Goal: Transaction & Acquisition: Purchase product/service

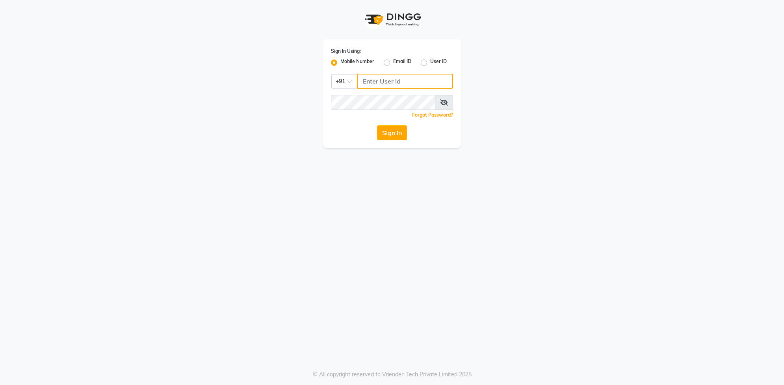
type input "9762921777"
click at [387, 136] on button "Sign In" at bounding box center [392, 132] width 30 height 15
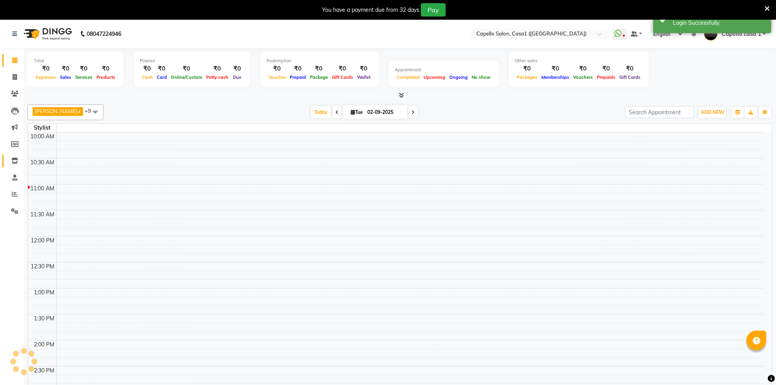
select select "en"
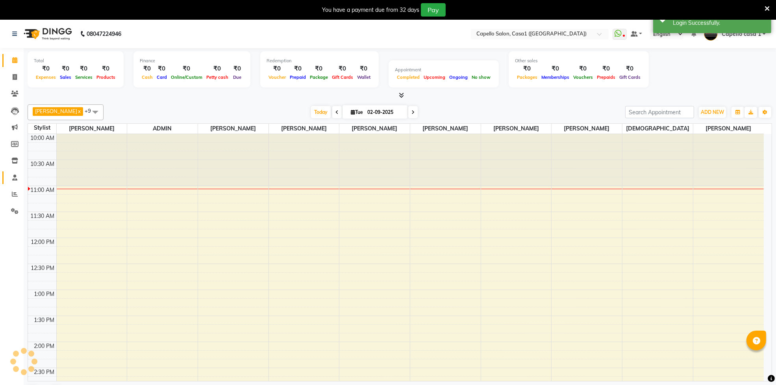
scroll to position [52, 0]
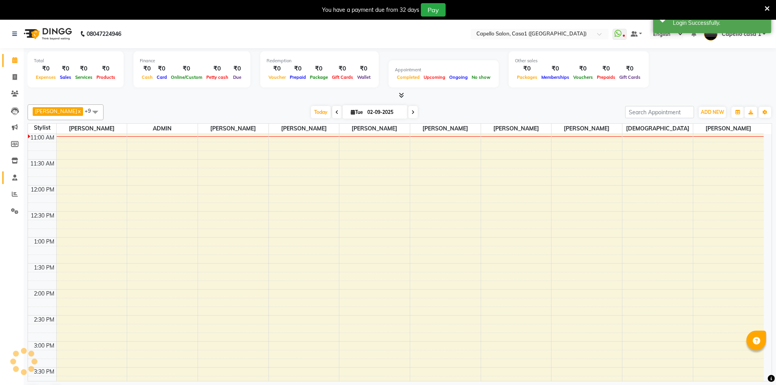
click at [16, 175] on icon at bounding box center [14, 177] width 5 height 6
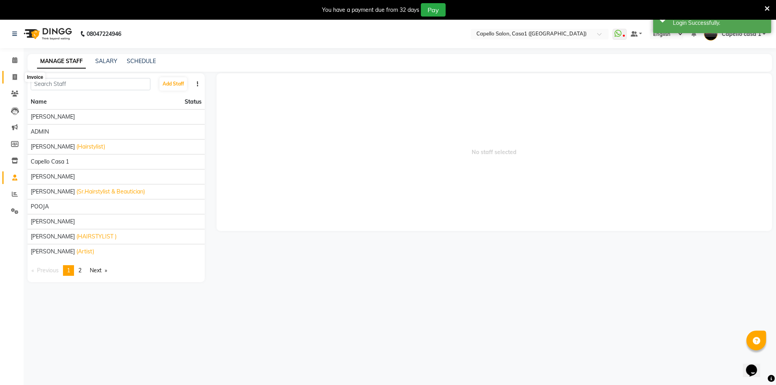
click at [15, 73] on span at bounding box center [15, 77] width 14 height 9
select select "service"
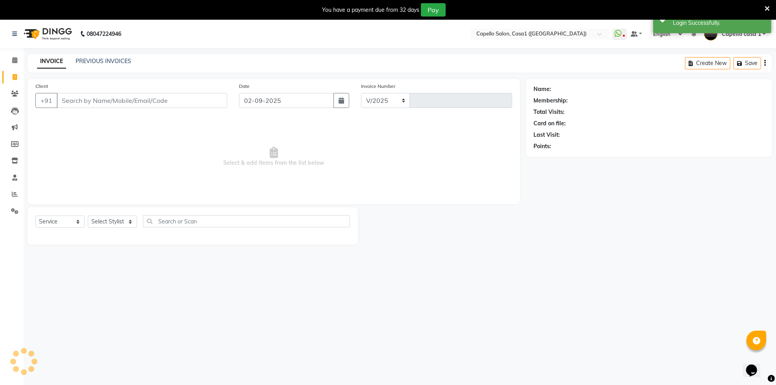
select select "846"
type input "3280"
click at [74, 223] on select "Select Service Product Membership Package Voucher Prepaid Gift Card" at bounding box center [59, 221] width 49 height 12
select select "product"
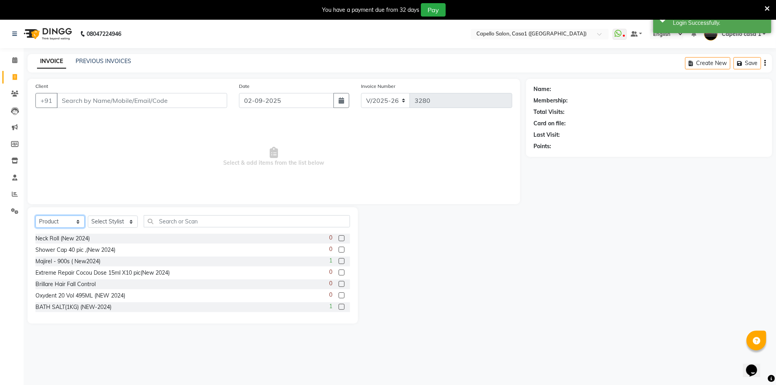
click at [35, 215] on select "Select Service Product Membership Package Voucher Prepaid Gift Card" at bounding box center [59, 221] width 49 height 12
drag, startPoint x: 106, startPoint y: 223, endPoint x: 110, endPoint y: 220, distance: 5.0
click at [106, 223] on select "Select Stylist [PERSON_NAME] ADMIN Akash Chawale Capello casa 1 [PERSON_NAME] […" at bounding box center [113, 221] width 50 height 12
select select "75576"
click at [88, 215] on select "Select Stylist [PERSON_NAME] ADMIN Akash Chawale Capello casa 1 [PERSON_NAME] […" at bounding box center [113, 221] width 50 height 12
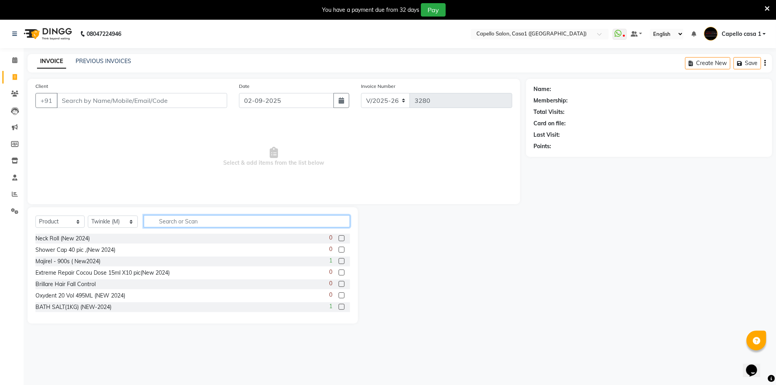
click at [172, 222] on input "text" at bounding box center [247, 221] width 206 height 12
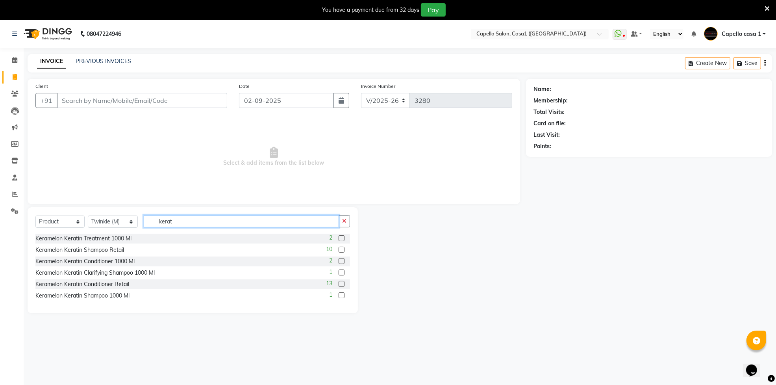
type input "kerat"
click at [341, 248] on label at bounding box center [342, 249] width 6 height 6
click at [341, 248] on input "checkbox" at bounding box center [341, 249] width 5 height 5
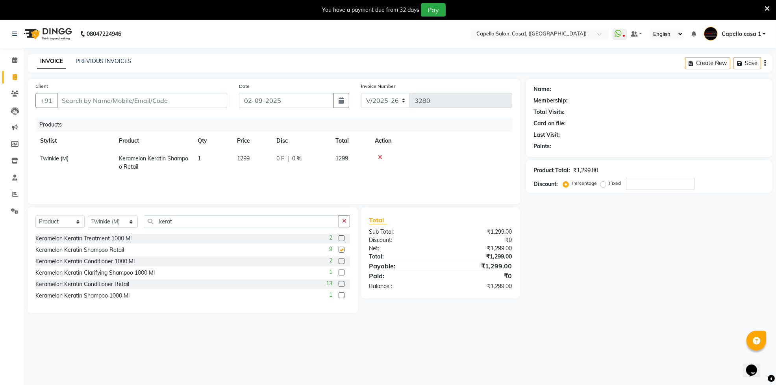
checkbox input "false"
click at [339, 285] on label at bounding box center [342, 284] width 6 height 6
click at [339, 285] on input "checkbox" at bounding box center [341, 284] width 5 height 5
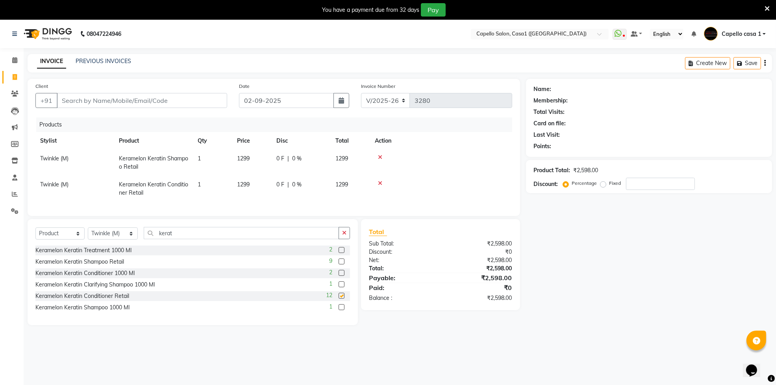
checkbox input "false"
click at [234, 166] on td "1299" at bounding box center [251, 163] width 39 height 26
select select "75576"
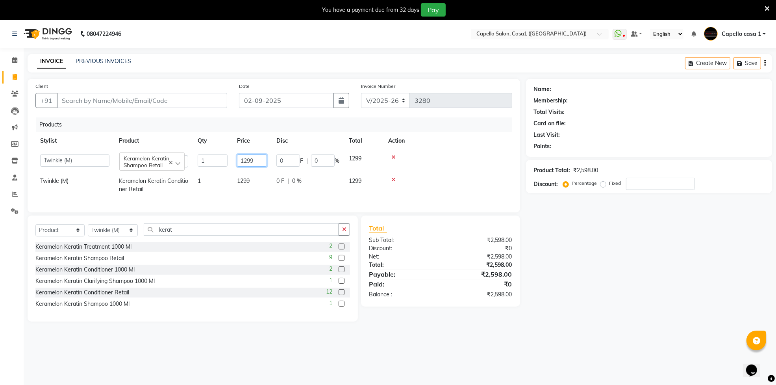
click at [262, 158] on input "1299" at bounding box center [252, 160] width 30 height 12
type input "1"
type input "1300"
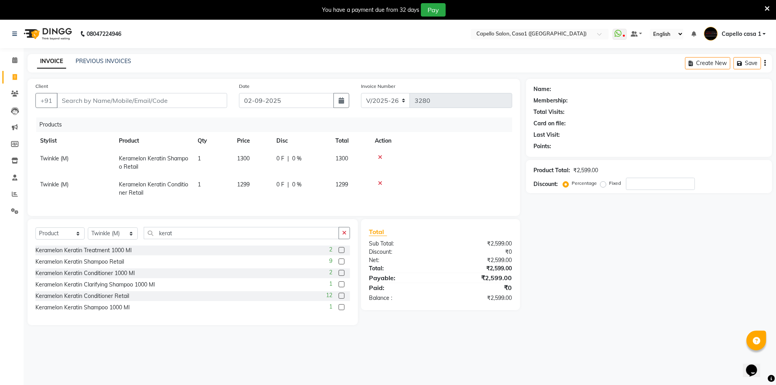
click at [458, 150] on td at bounding box center [441, 163] width 142 height 26
click at [239, 182] on span "1299" at bounding box center [243, 184] width 13 height 7
select select "75576"
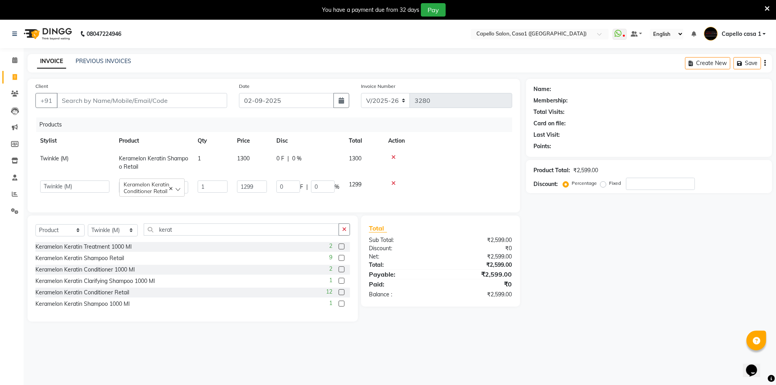
click at [267, 180] on td "1299" at bounding box center [251, 187] width 39 height 22
click at [261, 187] on input "1299" at bounding box center [252, 186] width 30 height 12
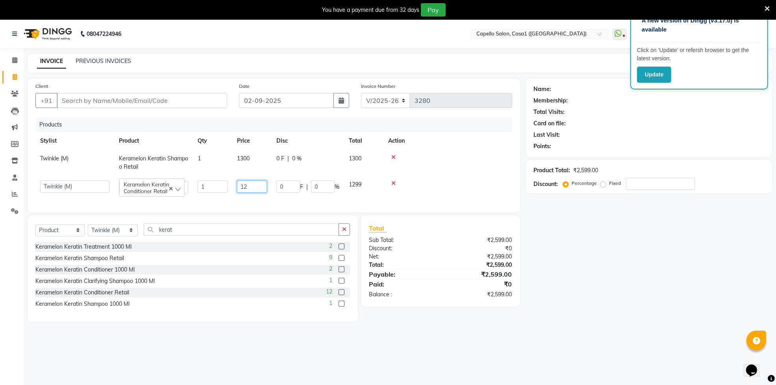
type input "1"
type input "1300"
click at [478, 187] on td at bounding box center [448, 187] width 129 height 22
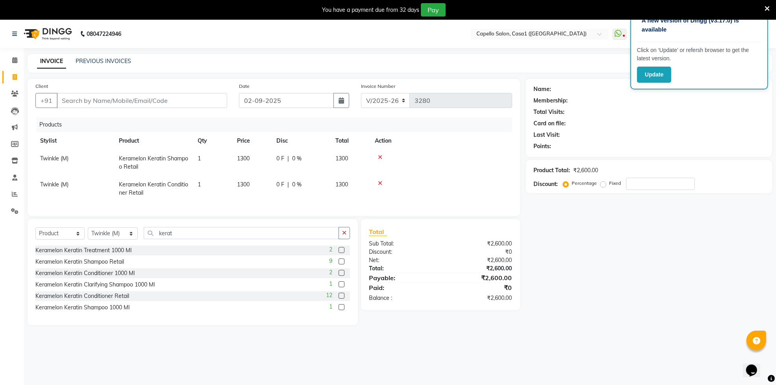
click at [293, 156] on span "0 %" at bounding box center [296, 158] width 9 height 8
select select "75576"
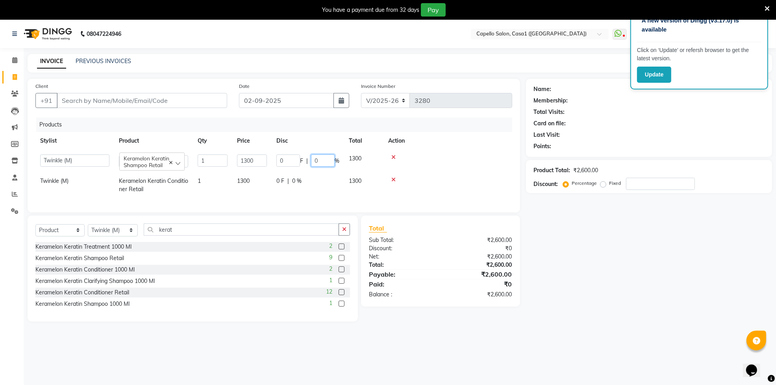
click at [326, 161] on input "0" at bounding box center [323, 160] width 24 height 12
type input "5"
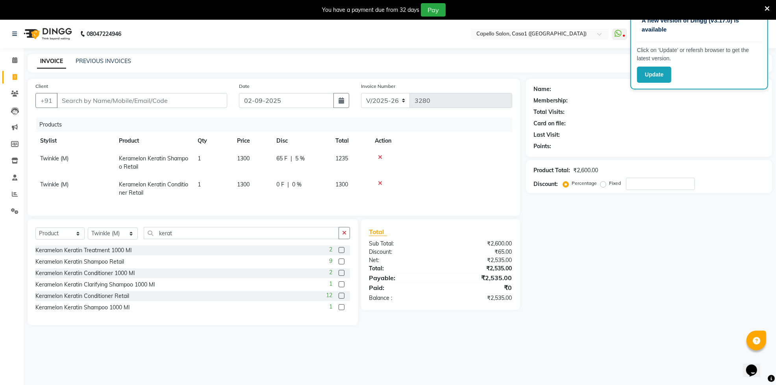
drag, startPoint x: 453, startPoint y: 172, endPoint x: 369, endPoint y: 194, distance: 87.1
click at [449, 172] on td at bounding box center [441, 163] width 142 height 26
click at [298, 185] on span "0 %" at bounding box center [296, 184] width 9 height 8
select select "75576"
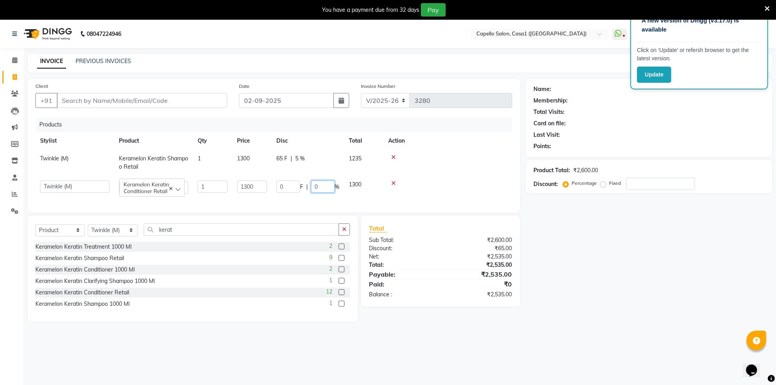
click at [323, 182] on input "0" at bounding box center [323, 186] width 24 height 12
type input "5"
click at [454, 170] on td at bounding box center [448, 163] width 129 height 26
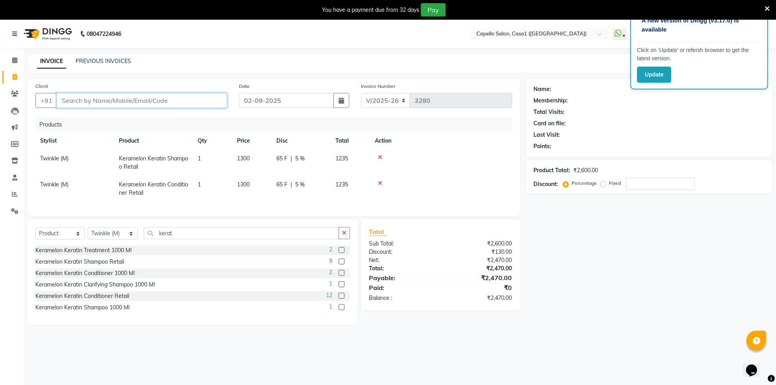
drag, startPoint x: 87, startPoint y: 100, endPoint x: 87, endPoint y: 94, distance: 6.7
click at [87, 100] on input "Client" at bounding box center [142, 100] width 170 height 15
type input "9"
type input "0"
type input "92260490523"
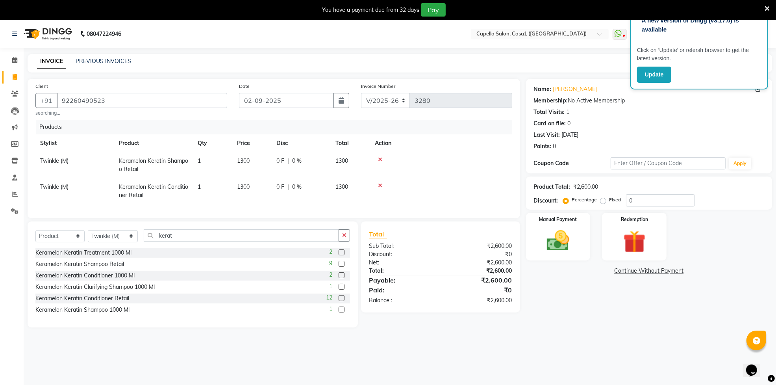
click at [306, 174] on td "0 F | 0 %" at bounding box center [301, 165] width 59 height 26
select select "75576"
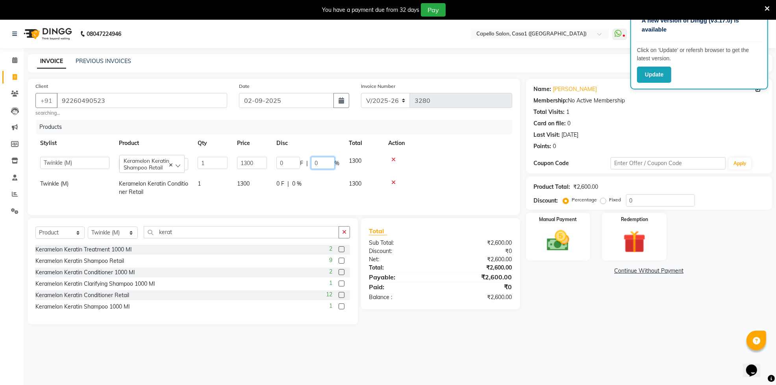
click at [323, 161] on input "0" at bounding box center [323, 163] width 24 height 12
type input "5"
click at [480, 153] on td at bounding box center [448, 163] width 129 height 22
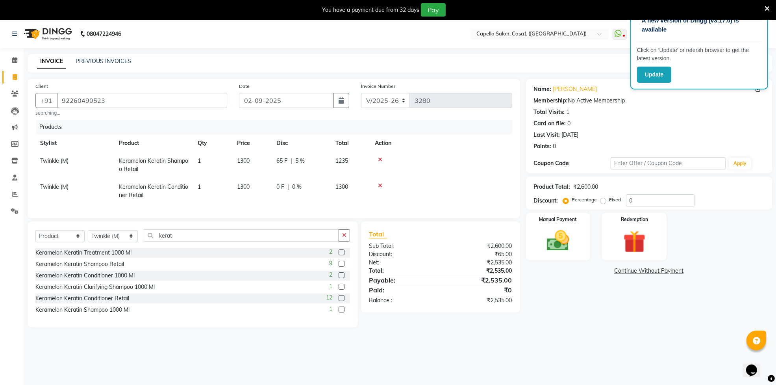
click at [294, 182] on td "0 F | 0 %" at bounding box center [301, 191] width 59 height 26
select select "75576"
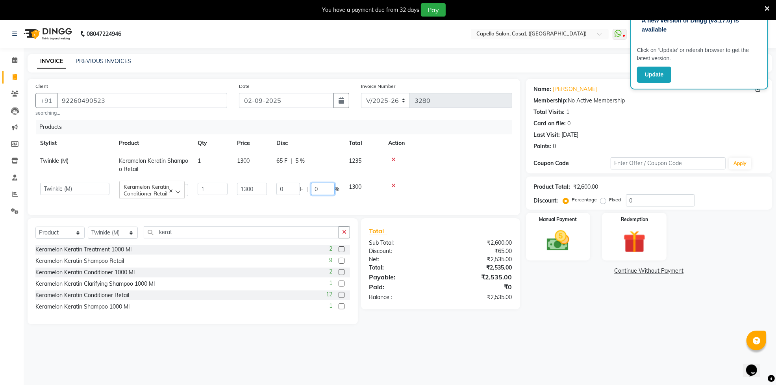
click at [326, 187] on input "0" at bounding box center [323, 189] width 24 height 12
type input "5"
click at [461, 167] on td at bounding box center [448, 165] width 129 height 26
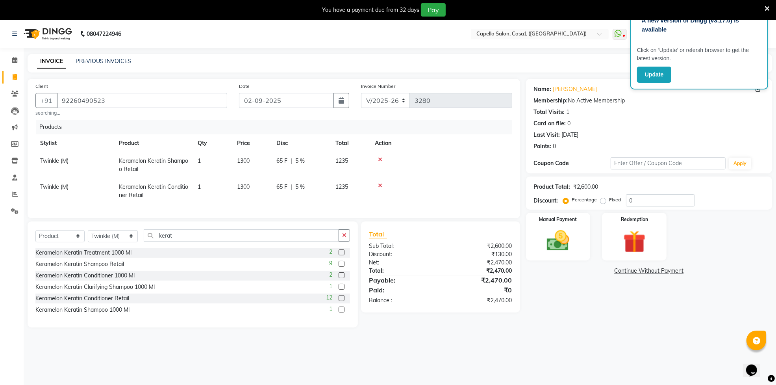
click at [305, 161] on div "65 F | 5 %" at bounding box center [301, 161] width 50 height 8
select select "75576"
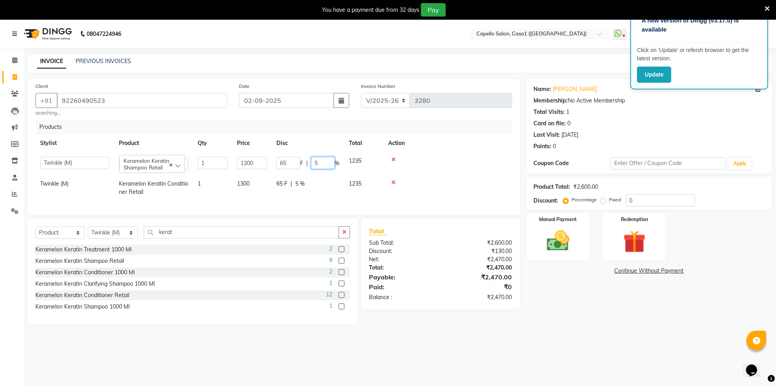
drag, startPoint x: 319, startPoint y: 161, endPoint x: 340, endPoint y: 161, distance: 20.9
click at [323, 161] on input "5" at bounding box center [323, 163] width 24 height 12
type input "10"
click at [436, 181] on td at bounding box center [448, 188] width 129 height 26
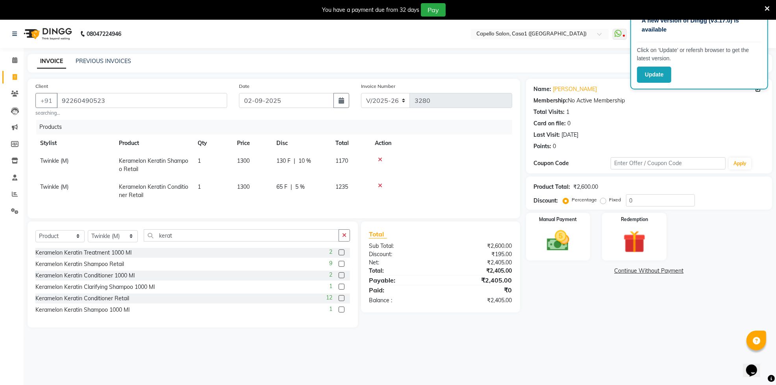
click at [302, 186] on span "5 %" at bounding box center [299, 187] width 9 height 8
select select "75576"
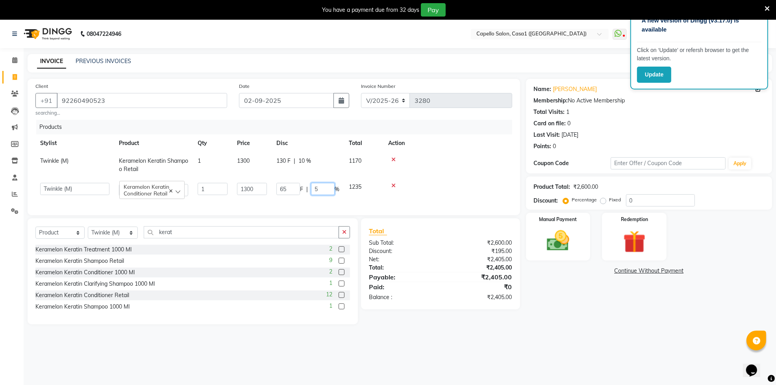
click at [327, 187] on input "5" at bounding box center [323, 189] width 24 height 12
type input "10"
click at [451, 195] on td at bounding box center [448, 189] width 129 height 22
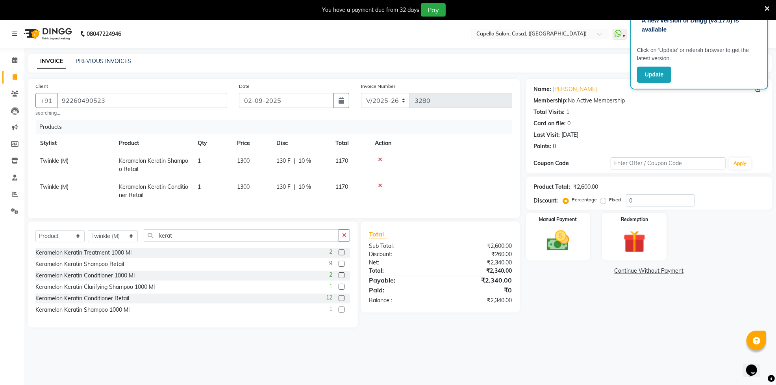
click at [66, 159] on span "Twinkle (M)" at bounding box center [54, 160] width 28 height 7
select select "75576"
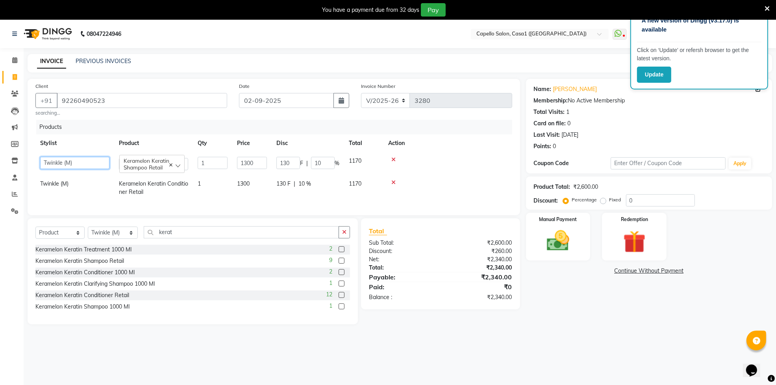
click at [64, 159] on select "aayush ADMIN Akash Chawale Capello casa 1 Harsh Nagture Nisha Choube POOJA Raja…" at bounding box center [74, 163] width 69 height 12
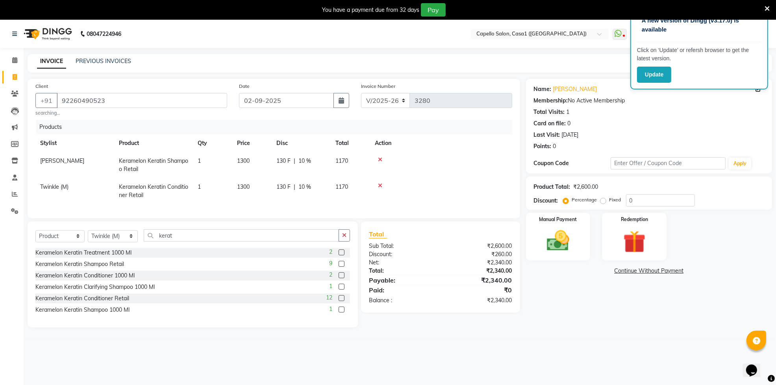
click at [56, 184] on span "Twinkle (M)" at bounding box center [54, 186] width 28 height 7
select select "75576"
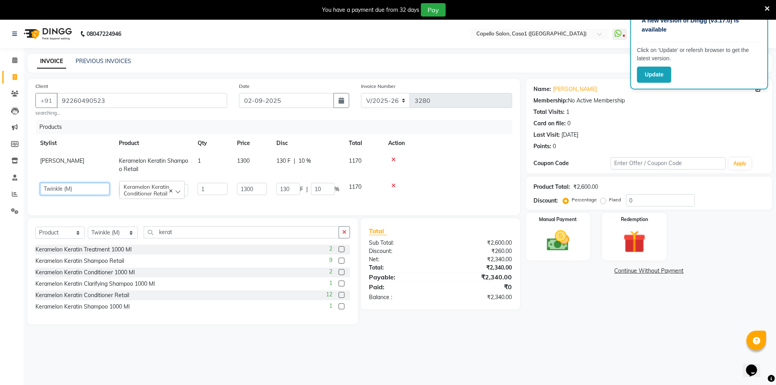
drag, startPoint x: 56, startPoint y: 184, endPoint x: 64, endPoint y: 190, distance: 9.3
click at [56, 184] on select "aayush ADMIN Akash Chawale Capello casa 1 Harsh Nagture Nisha Choube POOJA Raja…" at bounding box center [74, 189] width 69 height 12
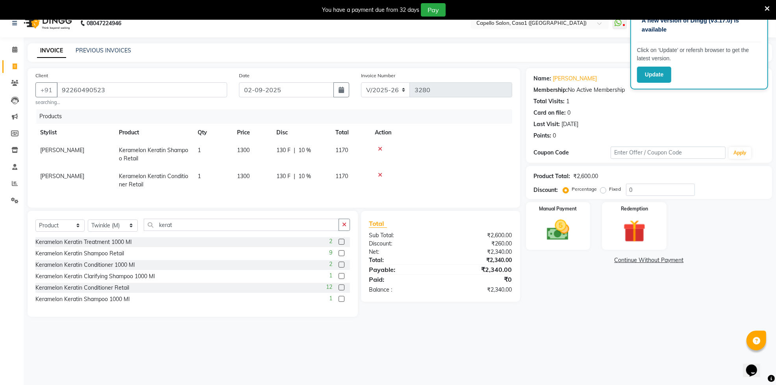
scroll to position [20, 0]
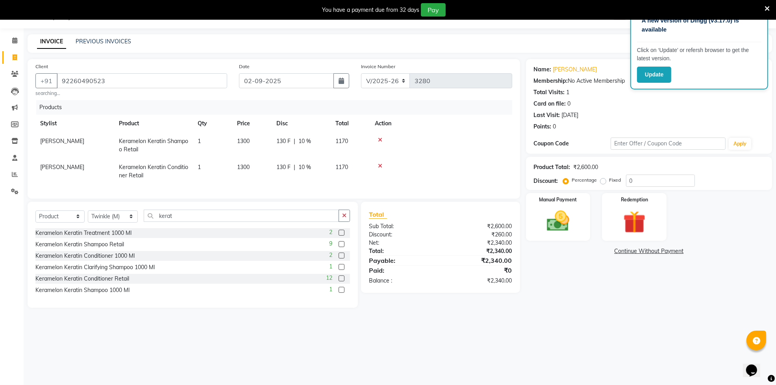
click at [676, 363] on div "A new version of Dingg (v3.17.0) is available Click on ‘Update’ or refersh brow…" at bounding box center [388, 192] width 776 height 385
click at [560, 225] on img at bounding box center [558, 221] width 38 height 27
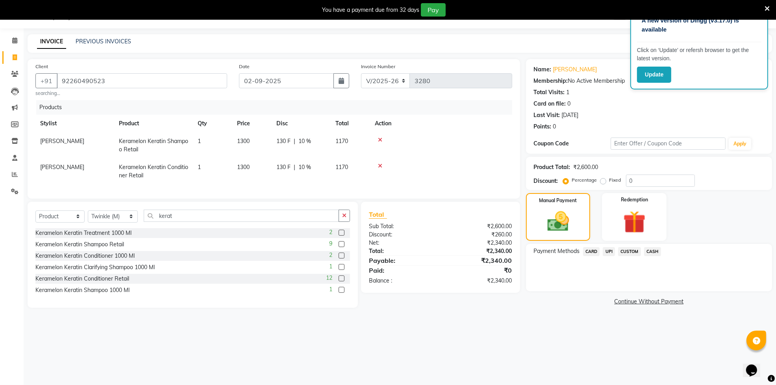
click at [656, 253] on span "CASH" at bounding box center [652, 251] width 17 height 9
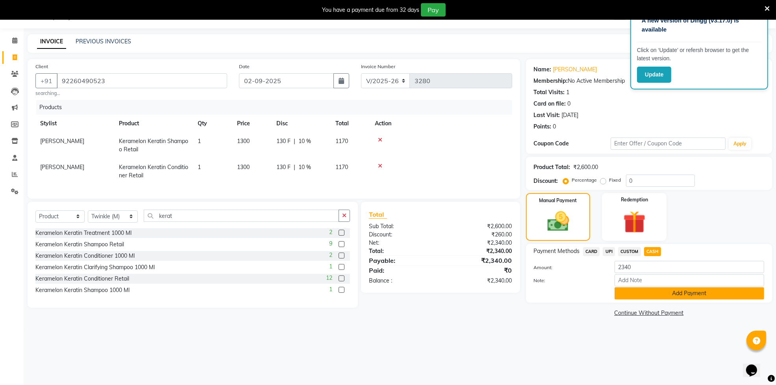
click at [660, 292] on button "Add Payment" at bounding box center [690, 293] width 150 height 12
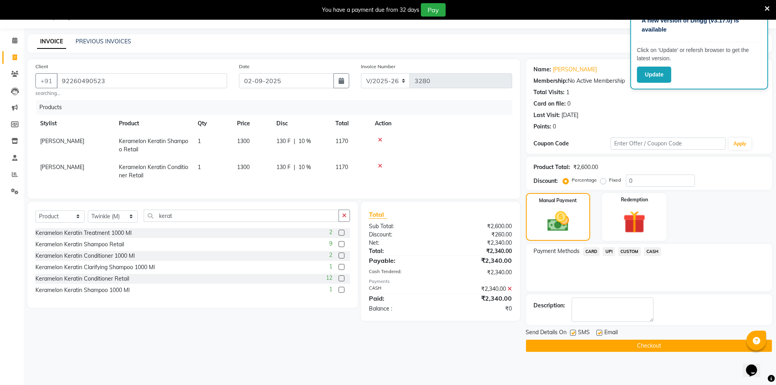
click at [614, 343] on button "Checkout" at bounding box center [649, 345] width 246 height 12
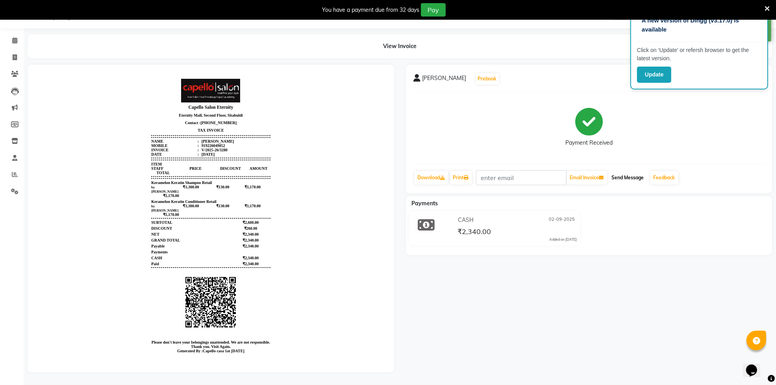
click at [628, 178] on button "Send Message" at bounding box center [628, 177] width 39 height 13
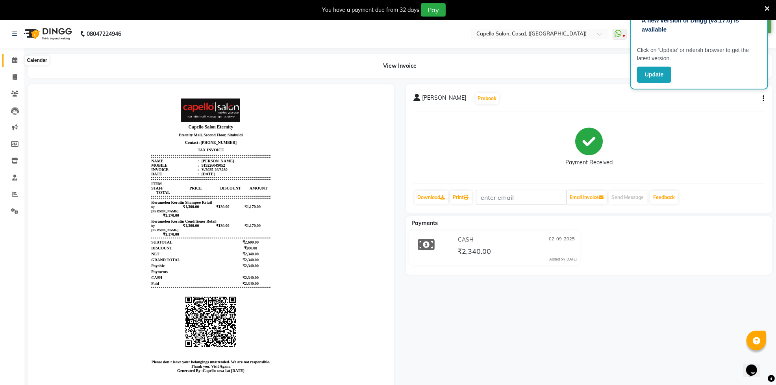
click at [13, 60] on icon at bounding box center [14, 60] width 5 height 6
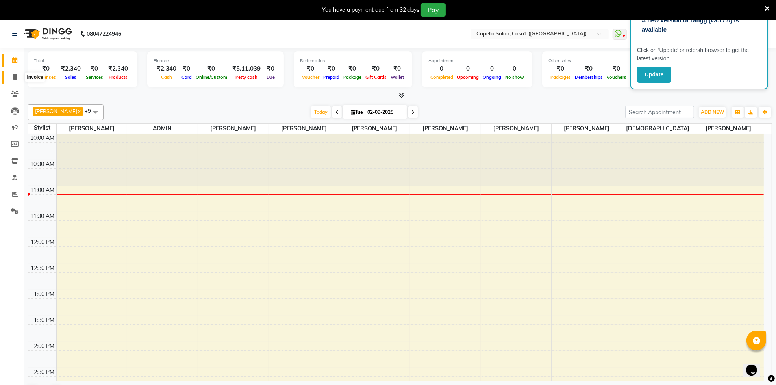
click at [11, 74] on span at bounding box center [15, 77] width 14 height 9
select select "service"
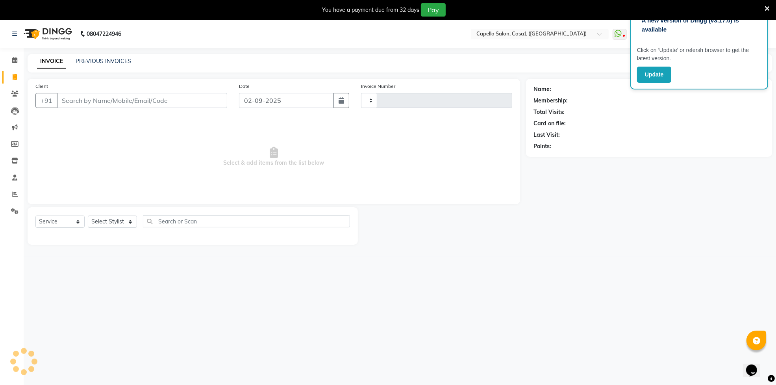
type input "3281"
select select "846"
click at [90, 60] on link "PREVIOUS INVOICES" at bounding box center [104, 60] width 56 height 7
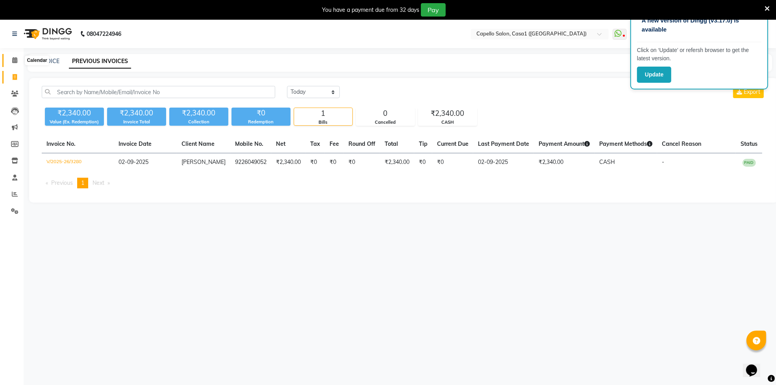
click at [12, 63] on span at bounding box center [15, 60] width 14 height 9
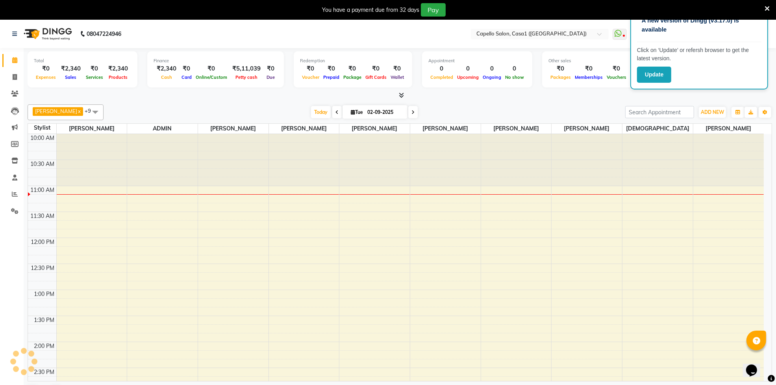
scroll to position [52, 0]
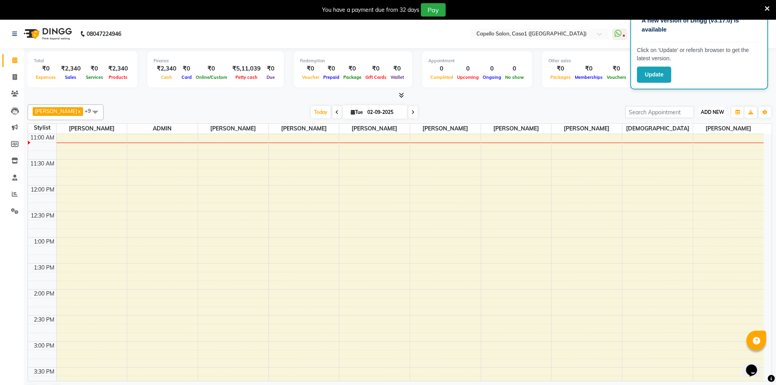
click at [715, 113] on span "ADD NEW" at bounding box center [712, 112] width 23 height 6
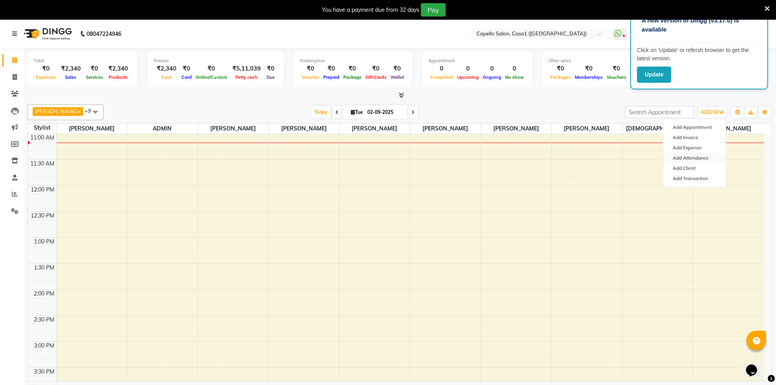
click at [703, 160] on link "Add Attendance" at bounding box center [694, 158] width 62 height 10
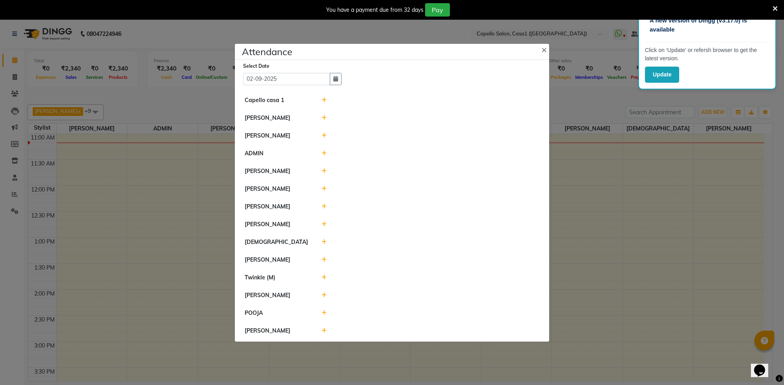
click at [325, 102] on icon at bounding box center [323, 100] width 5 height 6
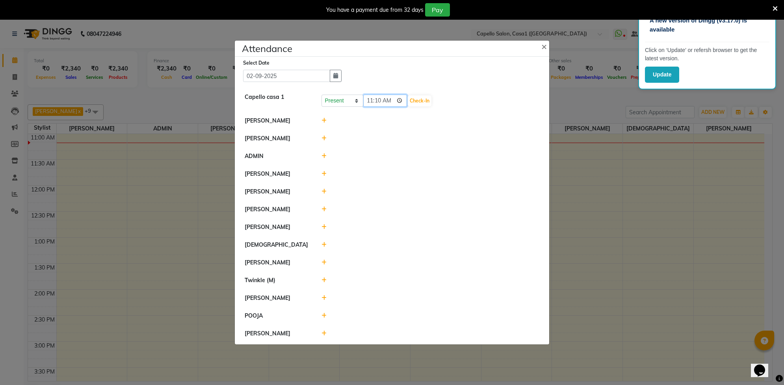
click at [372, 99] on input "11:10" at bounding box center [385, 100] width 44 height 12
type input "10:45"
click at [423, 100] on button "Check-In" at bounding box center [420, 100] width 24 height 11
click at [325, 225] on icon at bounding box center [323, 226] width 5 height 6
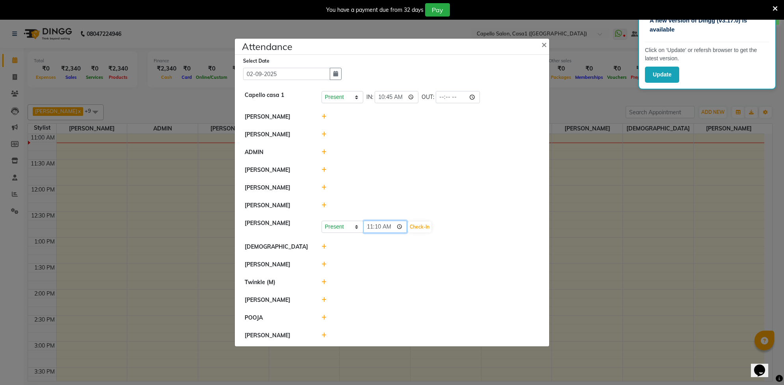
click at [370, 227] on input "11:10" at bounding box center [385, 226] width 44 height 12
type input "10:47"
click at [425, 228] on button "Check-In" at bounding box center [420, 226] width 24 height 11
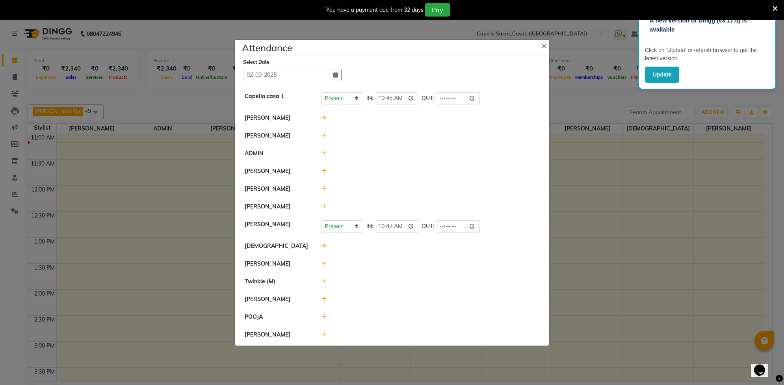
click at [323, 207] on icon at bounding box center [323, 207] width 5 height 6
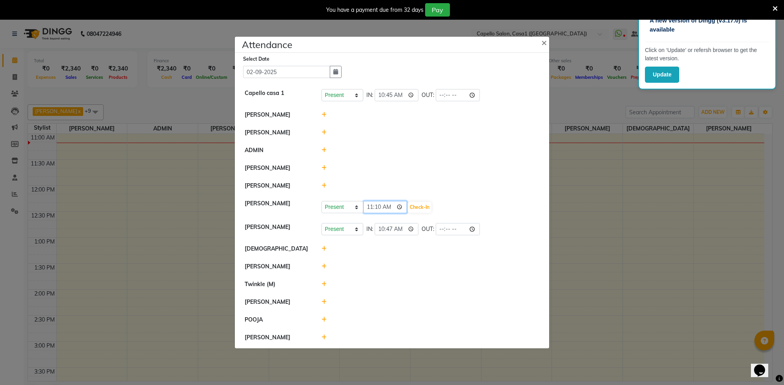
click at [371, 205] on input "11:10" at bounding box center [385, 207] width 44 height 12
type input "10:57"
click at [424, 209] on button "Check-In" at bounding box center [420, 207] width 24 height 11
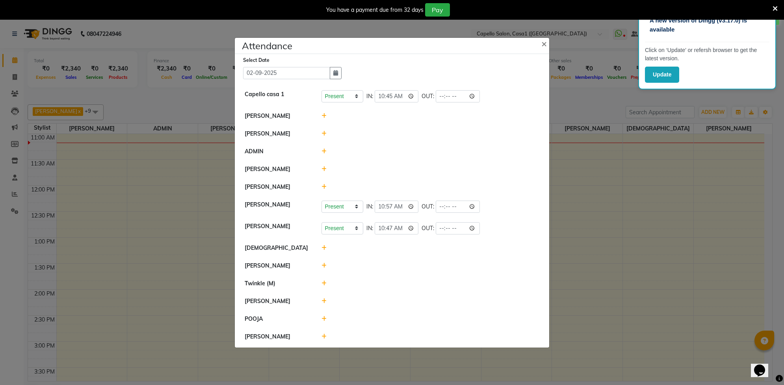
click at [325, 336] on icon at bounding box center [323, 336] width 5 height 6
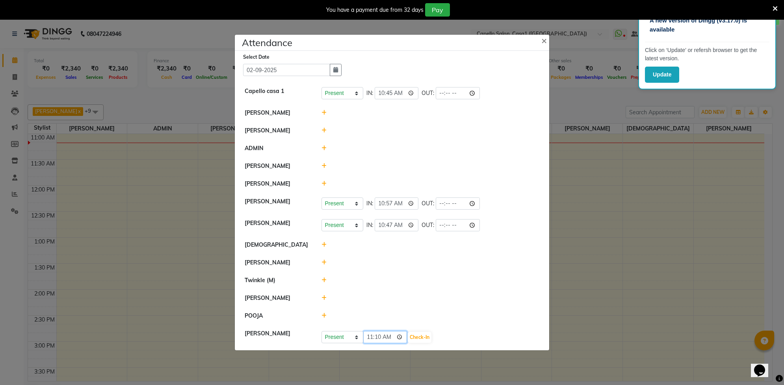
click at [381, 337] on input "11:10" at bounding box center [385, 337] width 44 height 12
type input "11:05"
click at [417, 337] on button "Check-In" at bounding box center [420, 337] width 24 height 11
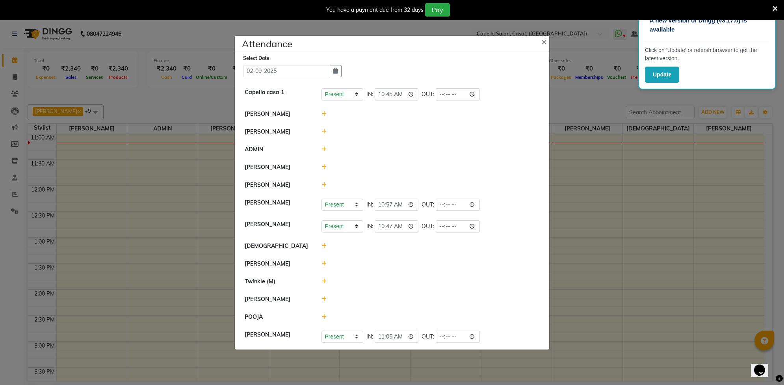
click at [325, 263] on icon at bounding box center [323, 264] width 5 height 6
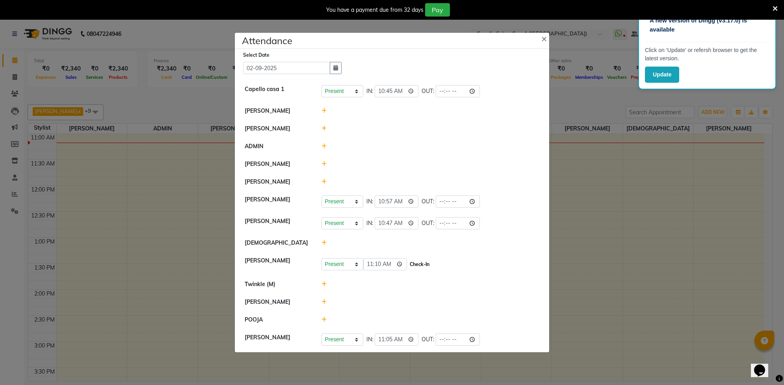
click at [413, 265] on button "Check-In" at bounding box center [420, 264] width 24 height 11
click at [323, 128] on icon at bounding box center [323, 130] width 5 height 6
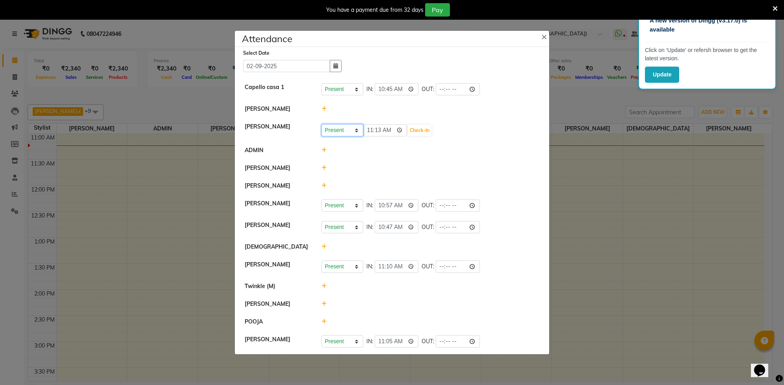
click at [359, 131] on select "Present Absent Late Half Day Weekly Off" at bounding box center [342, 130] width 42 height 12
select select "W"
click at [321, 124] on select "Present Absent Late Half Day Weekly Off" at bounding box center [342, 130] width 42 height 12
click at [370, 131] on button "Save" at bounding box center [371, 130] width 15 height 11
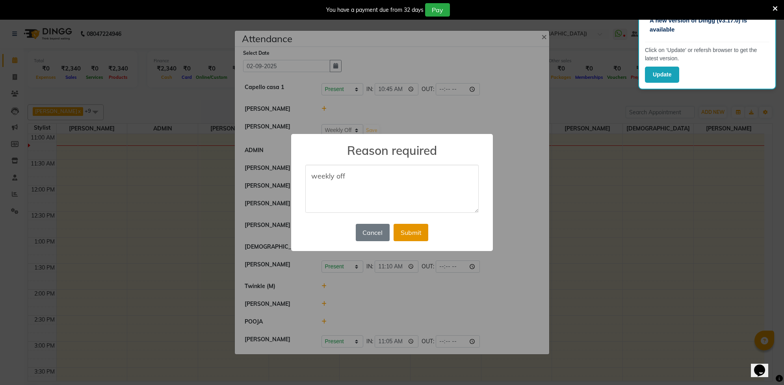
type textarea "weekly off"
click at [411, 238] on button "Submit" at bounding box center [410, 232] width 35 height 17
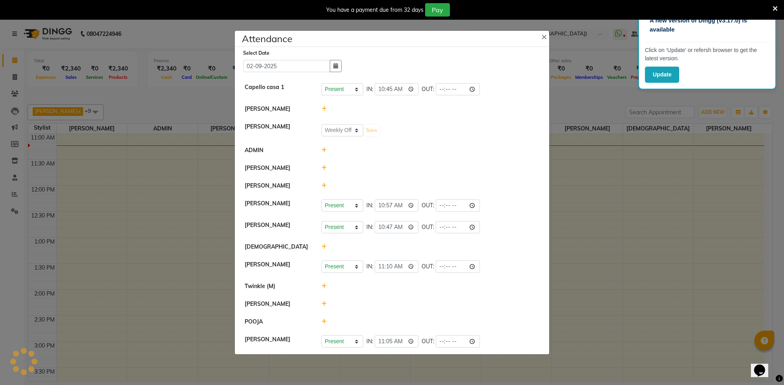
select select "W"
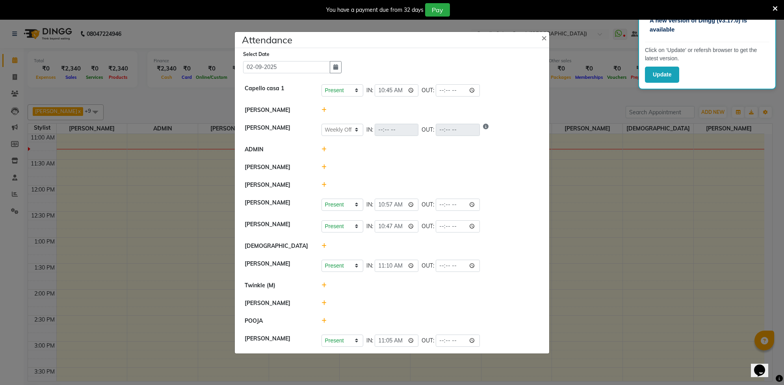
click at [323, 169] on icon at bounding box center [323, 167] width 5 height 6
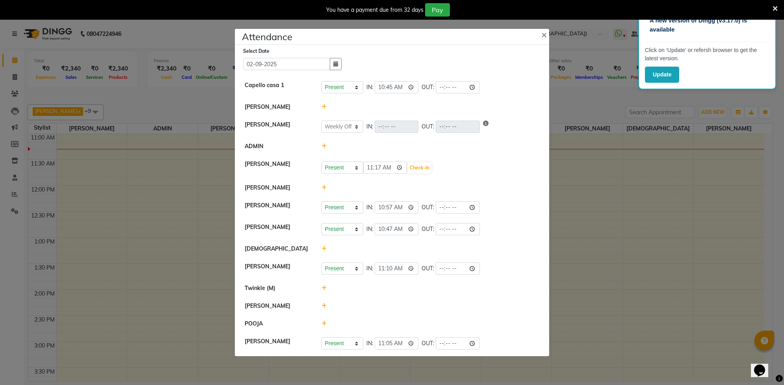
click at [423, 161] on div "Present Absent Late Half Day Weekly Off 11:17 Check-In" at bounding box center [430, 167] width 218 height 13
click at [421, 169] on button "Check-In" at bounding box center [420, 167] width 24 height 11
select select "W"
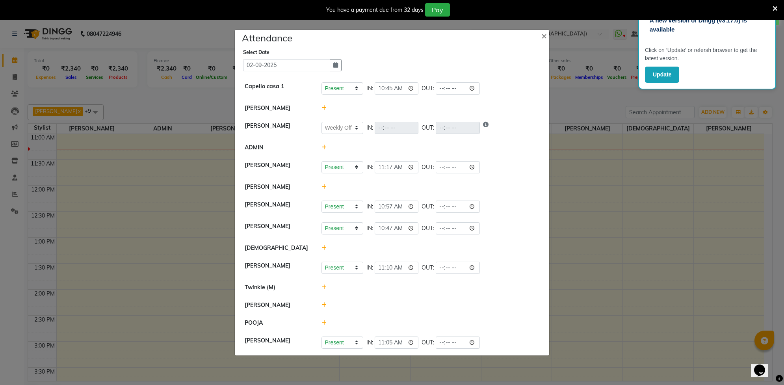
click at [322, 249] on icon at bounding box center [323, 248] width 5 height 6
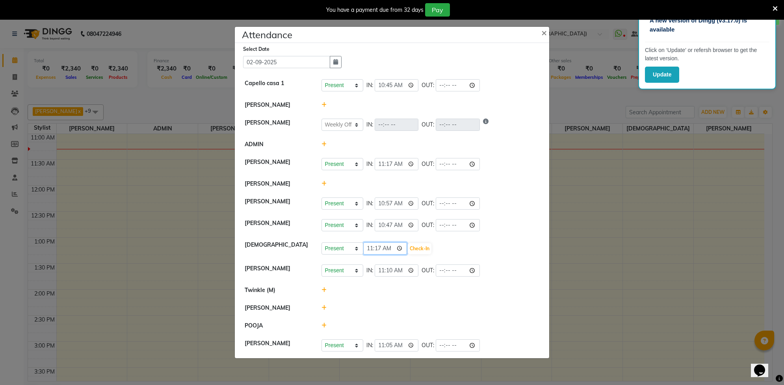
click at [377, 248] on input "11:17" at bounding box center [385, 248] width 44 height 12
type input "11:10"
click at [419, 251] on button "Check-In" at bounding box center [420, 248] width 24 height 11
select select "W"
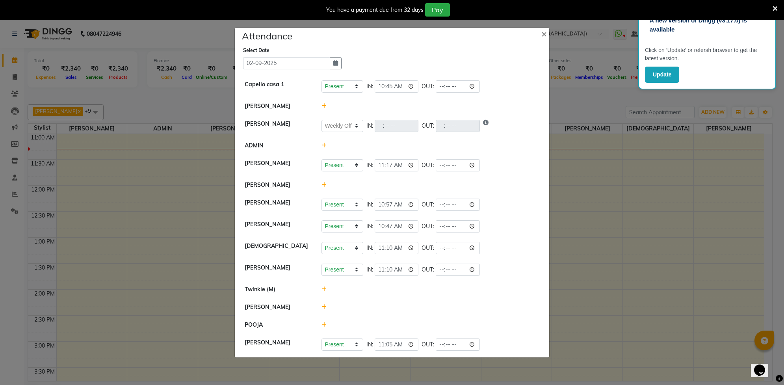
click at [125, 116] on ngb-modal-window "Attendance × Select Date 02-09-2025 Capello casa 1 Present Absent Late Half Day…" at bounding box center [392, 192] width 784 height 385
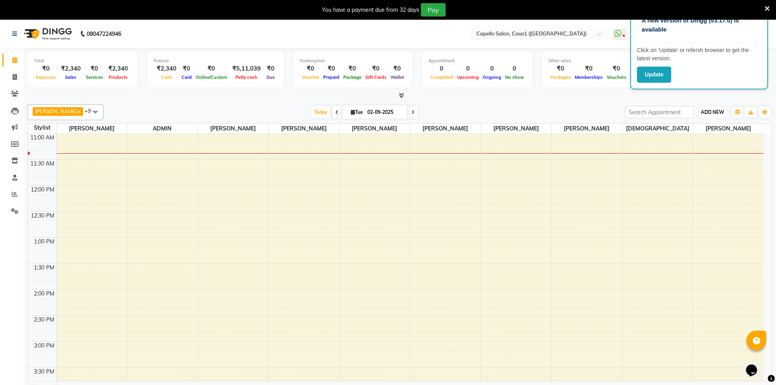
click at [709, 113] on span "ADD NEW" at bounding box center [712, 112] width 23 height 6
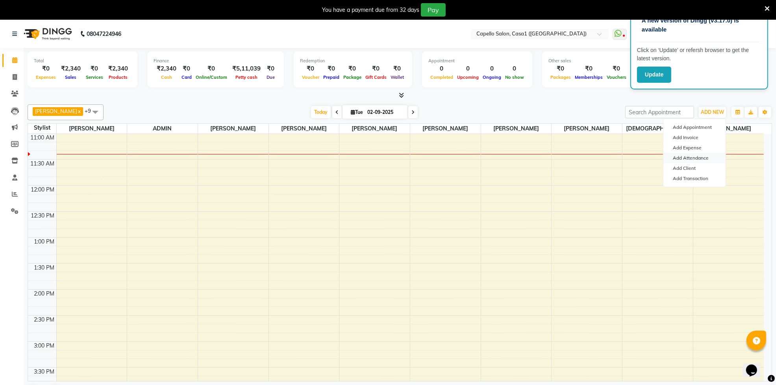
click at [701, 157] on link "Add Attendance" at bounding box center [694, 158] width 62 height 10
select select "W"
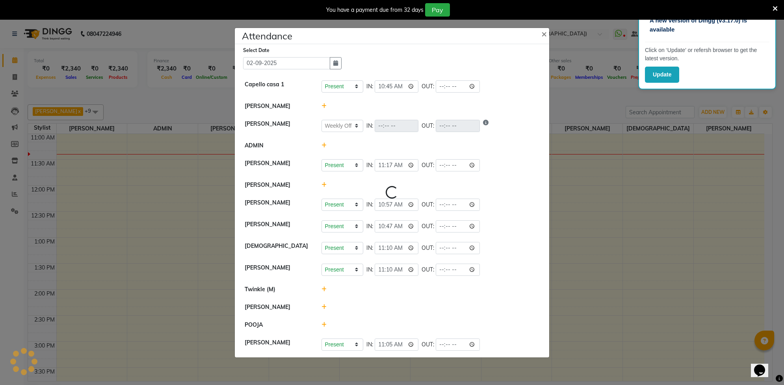
select select "W"
click at [324, 289] on icon at bounding box center [323, 289] width 5 height 6
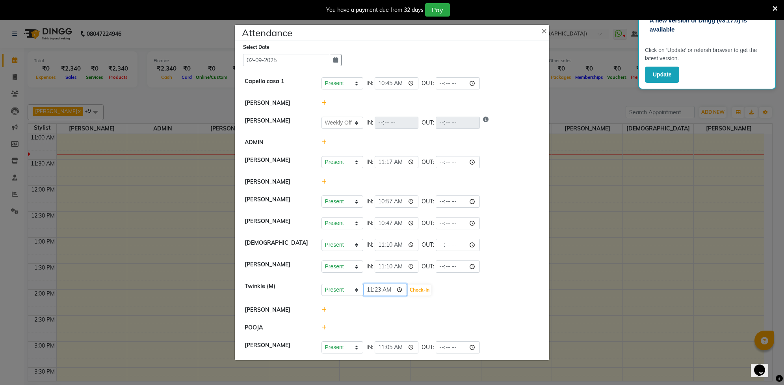
click at [372, 289] on input "11:23" at bounding box center [385, 289] width 44 height 12
type input "10:45"
click at [424, 291] on button "Check-In" at bounding box center [420, 289] width 24 height 11
select select "W"
click at [325, 106] on icon at bounding box center [323, 104] width 5 height 6
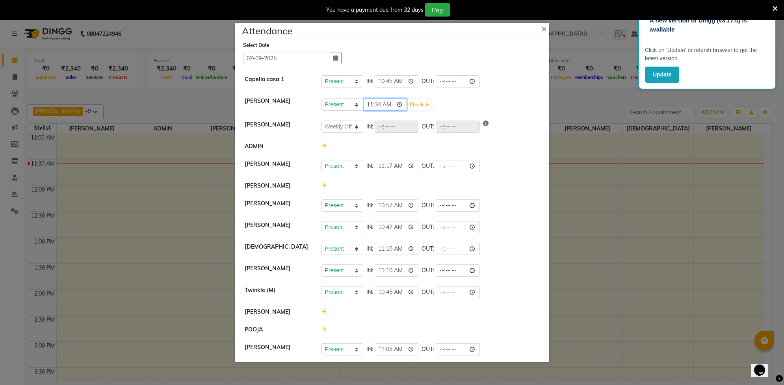
click at [377, 105] on input "11:34" at bounding box center [385, 104] width 44 height 12
type input "11:20"
click at [417, 102] on button "Check-In" at bounding box center [420, 104] width 24 height 11
select select "W"
click at [326, 329] on div at bounding box center [430, 328] width 230 height 8
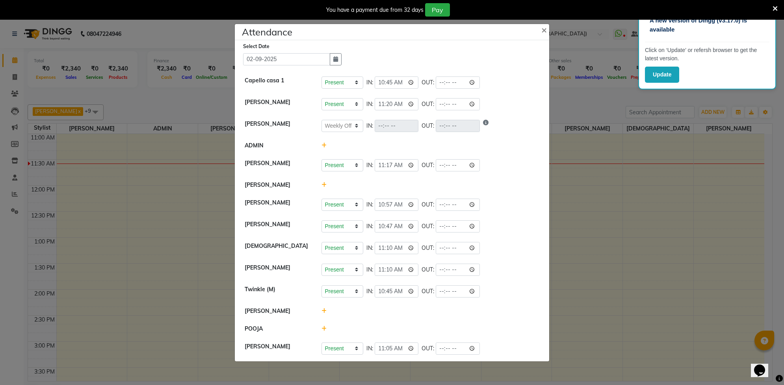
click at [322, 331] on icon at bounding box center [323, 329] width 5 height 6
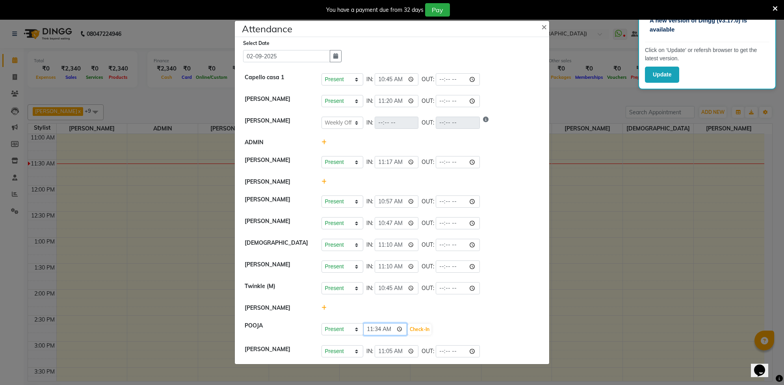
click at [382, 327] on input "11:34" at bounding box center [385, 329] width 44 height 12
click at [352, 330] on select "Present Absent Late Half Day Weekly Off" at bounding box center [342, 329] width 42 height 12
select select "L"
click at [321, 323] on select "Present Absent Late Half Day Weekly Off" at bounding box center [342, 329] width 42 height 12
click at [418, 329] on button "Check-In" at bounding box center [420, 329] width 24 height 11
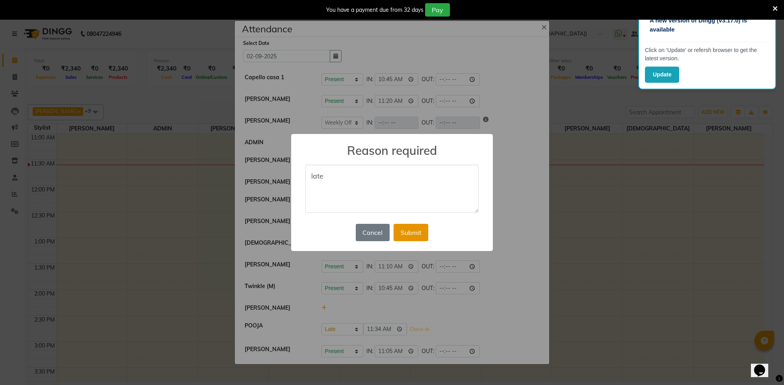
type textarea "late"
click at [423, 227] on button "Submit" at bounding box center [410, 232] width 35 height 17
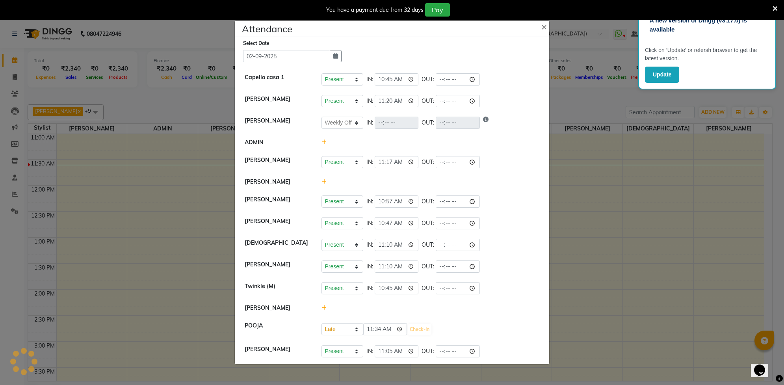
select select "W"
select select "L"
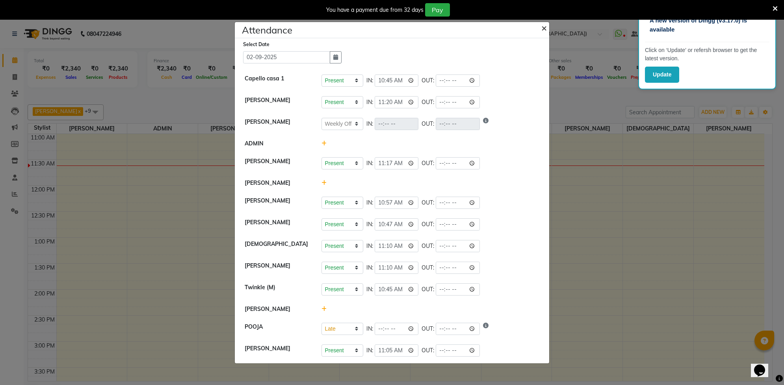
click at [545, 23] on span "×" at bounding box center [544, 28] width 6 height 12
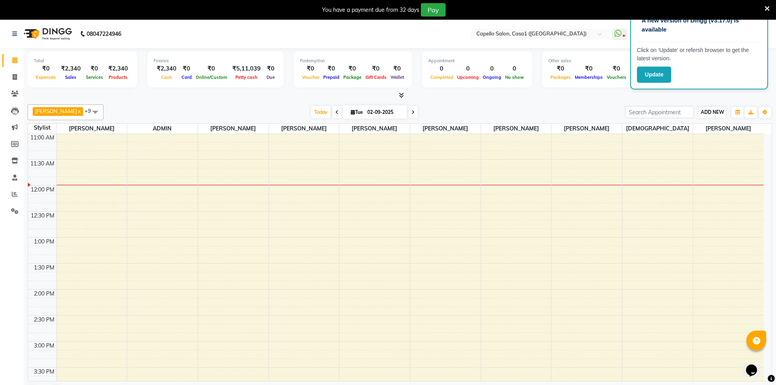
drag, startPoint x: 695, startPoint y: 111, endPoint x: 713, endPoint y: 111, distance: 17.7
click at [696, 111] on div "ADD NEW Toggle Dropdown Add Appointment Add Invoice Add Expense Add Attendance …" at bounding box center [698, 112] width 147 height 13
click at [713, 111] on span "ADD NEW" at bounding box center [712, 112] width 23 height 6
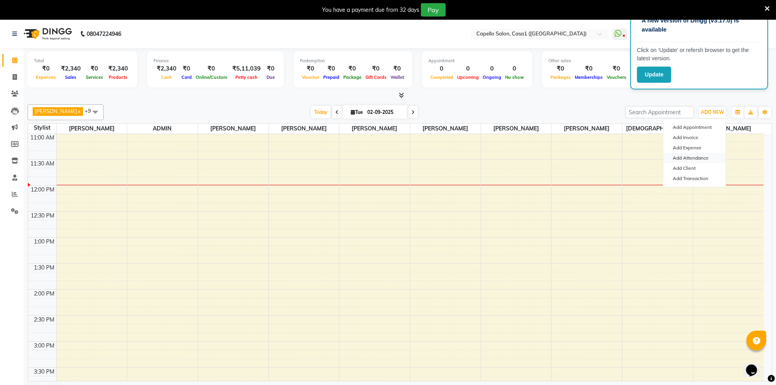
click at [689, 158] on link "Add Attendance" at bounding box center [694, 158] width 62 height 10
select select "W"
select select "L"
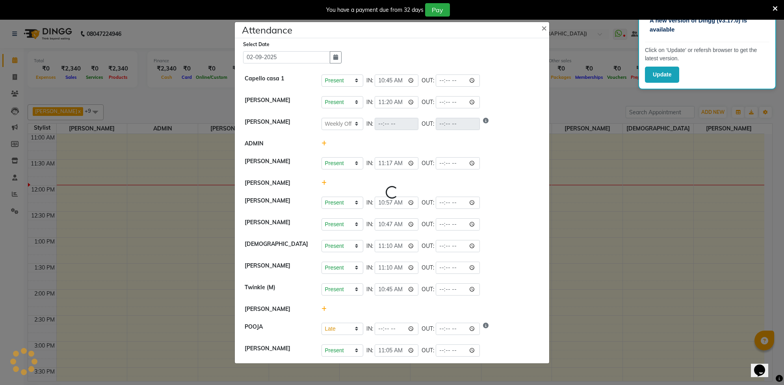
select select "W"
click at [341, 330] on select "Present Absent Late Half Day Weekly Off" at bounding box center [342, 328] width 42 height 12
select select "W"
click at [321, 322] on select "Present Absent Late Half Day Weekly Off" at bounding box center [342, 328] width 42 height 12
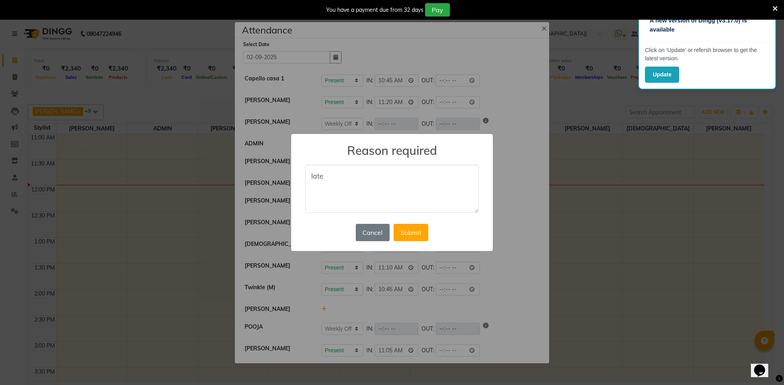
click at [376, 189] on textarea "late" at bounding box center [391, 189] width 173 height 48
type textarea "l"
type textarea "weekly off"
click at [412, 228] on button "Submit" at bounding box center [410, 232] width 35 height 17
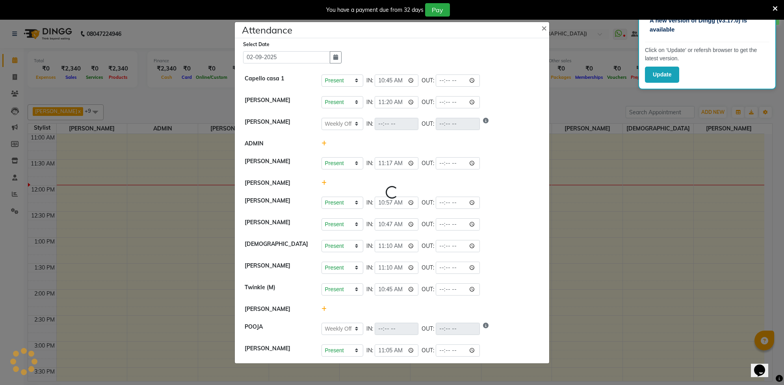
select select "W"
click at [540, 31] on button "×" at bounding box center [545, 28] width 20 height 22
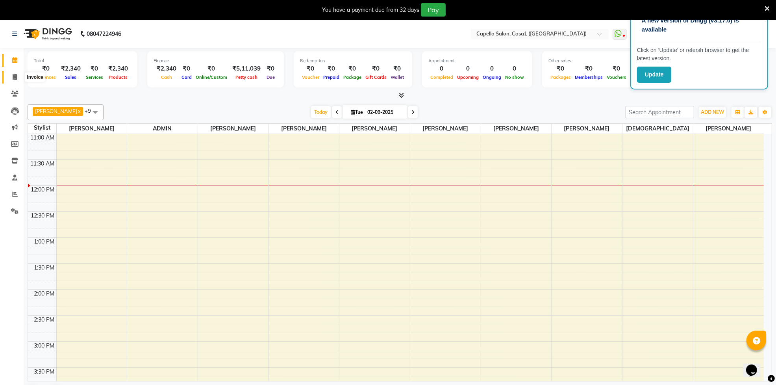
click at [16, 75] on icon at bounding box center [15, 77] width 4 height 6
select select "service"
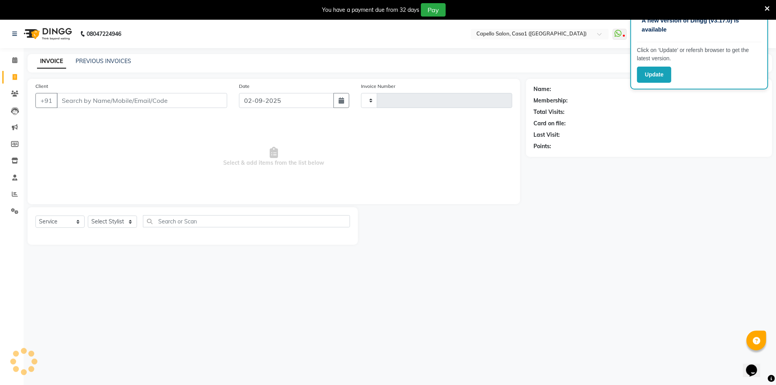
type input "3281"
select select "846"
click at [68, 227] on select "Select Service Product Membership Package Voucher Prepaid Gift Card" at bounding box center [59, 221] width 49 height 12
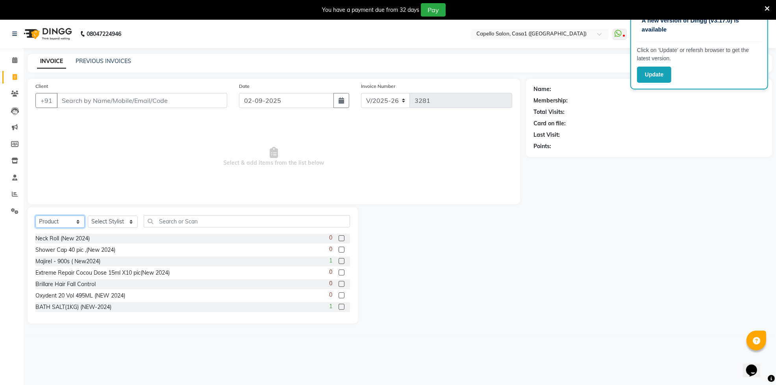
select select "service"
click at [35, 215] on select "Select Service Product Membership Package Voucher Prepaid Gift Card" at bounding box center [59, 221] width 49 height 12
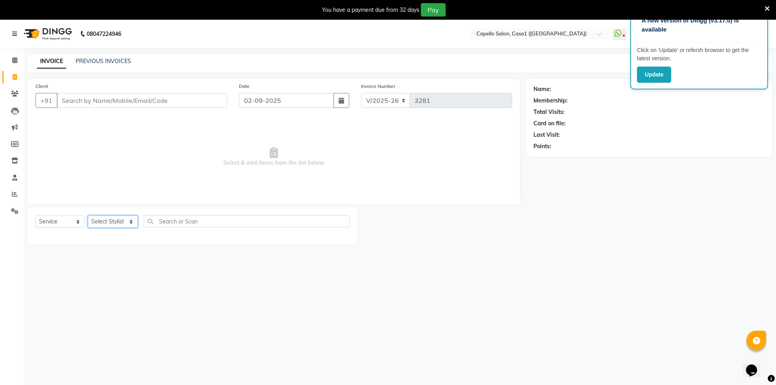
click at [123, 225] on select "Select Stylist [PERSON_NAME] ADMIN Akash Chawale Capello casa 1 [PERSON_NAME] […" at bounding box center [113, 221] width 50 height 12
select select "61009"
click at [88, 215] on select "Select Stylist [PERSON_NAME] ADMIN Akash Chawale Capello casa 1 [PERSON_NAME] […" at bounding box center [113, 221] width 50 height 12
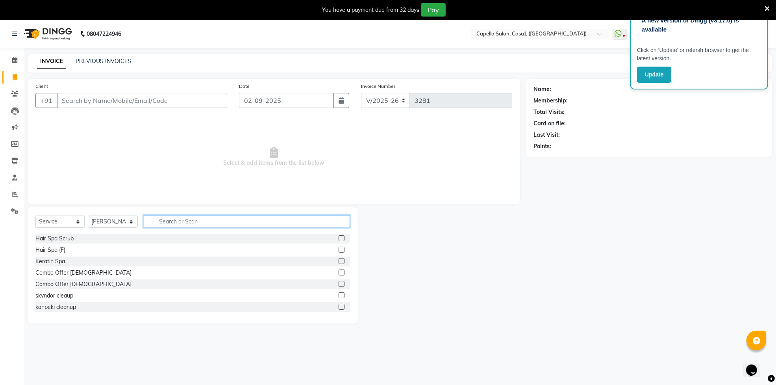
click at [178, 222] on input "text" at bounding box center [247, 221] width 206 height 12
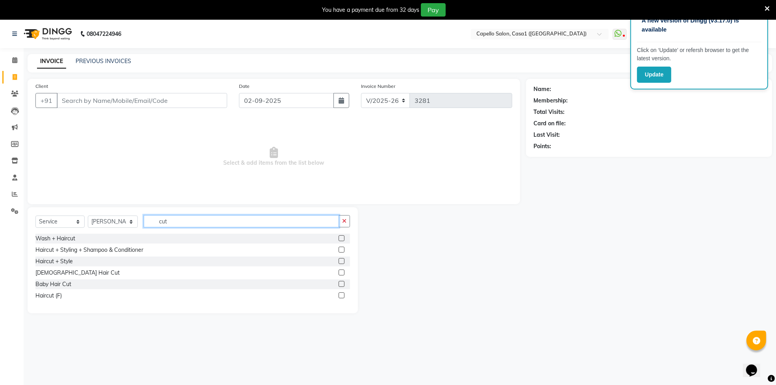
type input "cut"
click at [341, 293] on label at bounding box center [342, 295] width 6 height 6
click at [341, 293] on input "checkbox" at bounding box center [341, 295] width 5 height 5
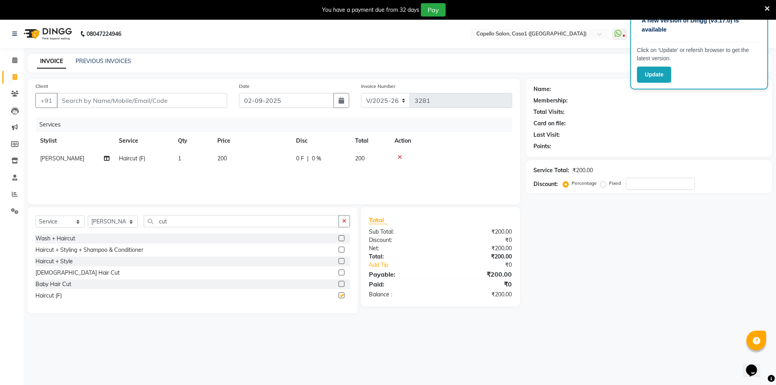
checkbox input "false"
click at [143, 93] on input "Client" at bounding box center [142, 100] width 170 height 15
click at [98, 102] on input "Client" at bounding box center [142, 100] width 170 height 15
click at [91, 100] on input "Client" at bounding box center [142, 100] width 170 height 15
type input "9"
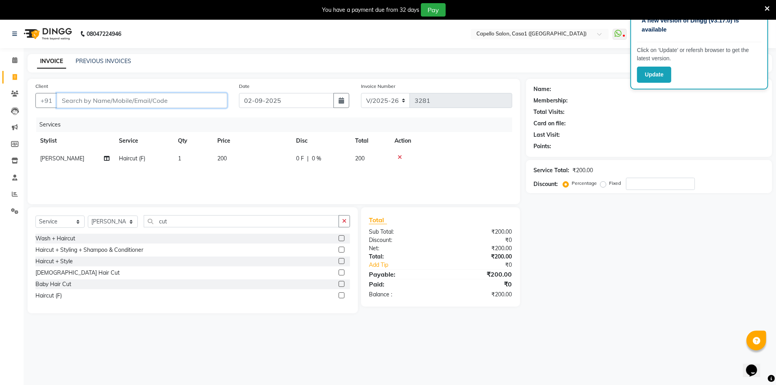
type input "0"
type input "9762921777"
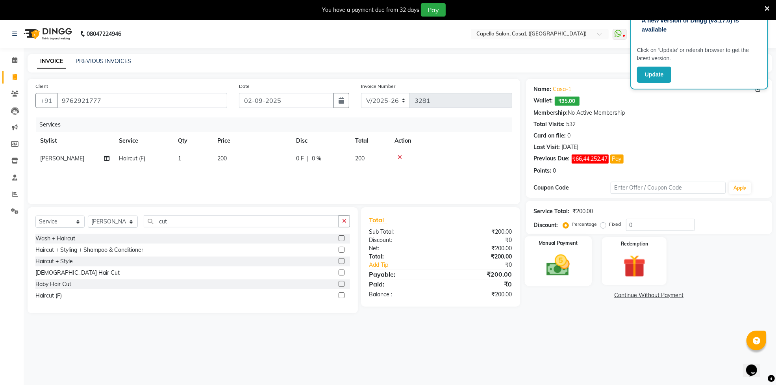
drag, startPoint x: 559, startPoint y: 273, endPoint x: 574, endPoint y: 268, distance: 15.4
click at [560, 273] on img at bounding box center [558, 265] width 38 height 27
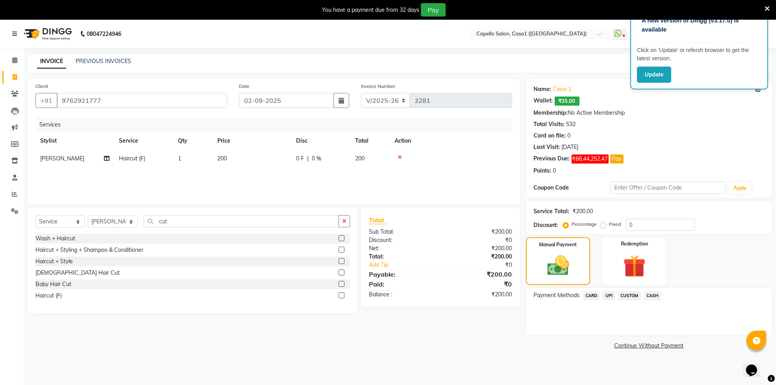
click at [610, 293] on span "UPI" at bounding box center [609, 295] width 12 height 9
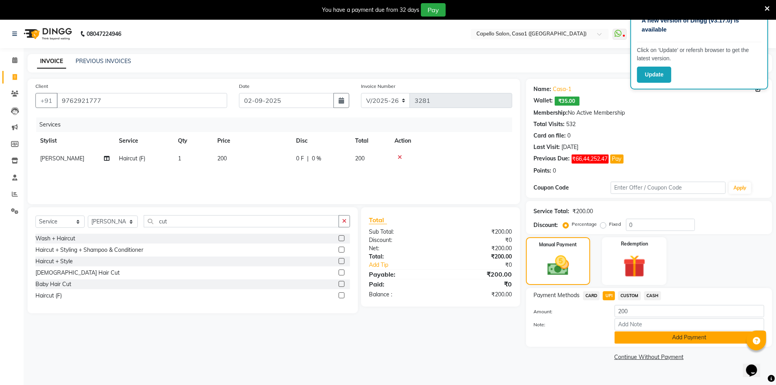
scroll to position [20, 0]
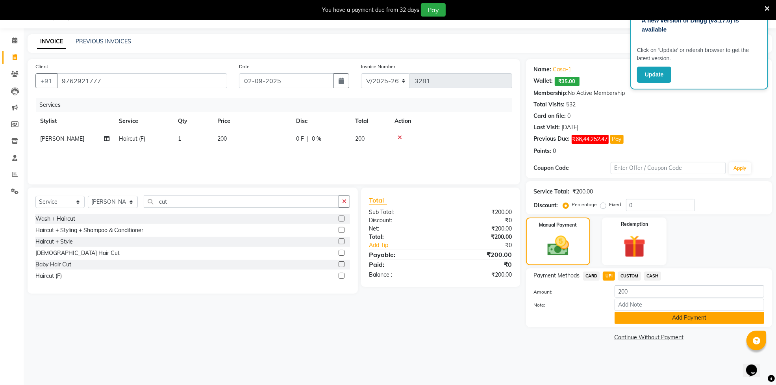
click at [632, 314] on button "Add Payment" at bounding box center [690, 317] width 150 height 12
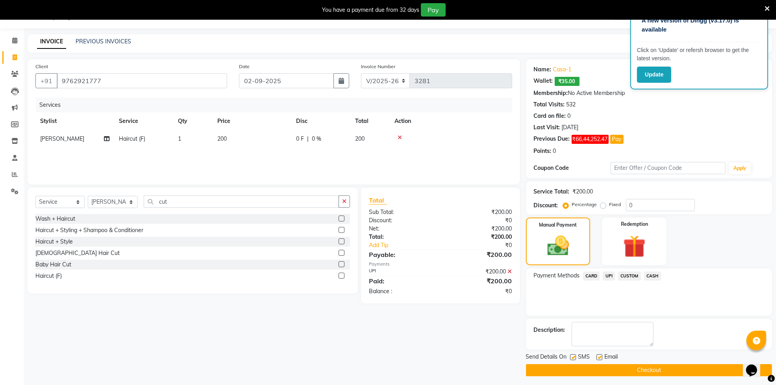
click at [637, 367] on button "Checkout" at bounding box center [649, 370] width 246 height 12
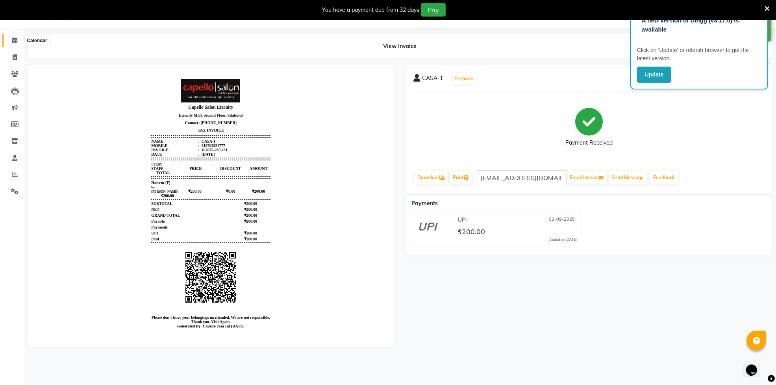
click at [15, 38] on icon at bounding box center [14, 40] width 5 height 6
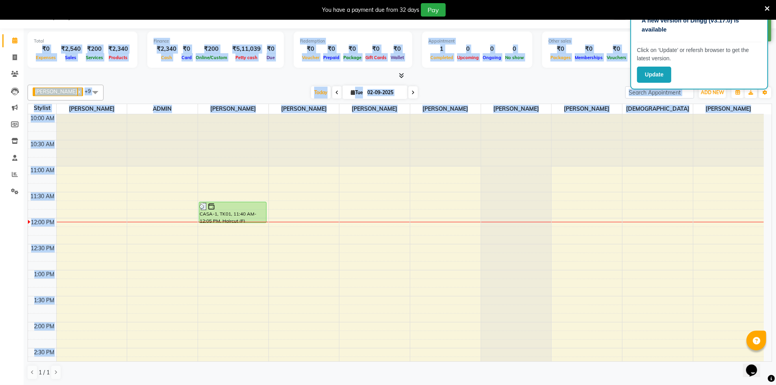
drag, startPoint x: 31, startPoint y: 48, endPoint x: 290, endPoint y: 143, distance: 275.0
click at [290, 143] on div "Total ₹0 Expenses ₹2,540 Sales ₹200 Services ₹2,340 Products Finance ₹2,340 Cas…" at bounding box center [400, 206] width 752 height 356
drag, startPoint x: 330, startPoint y: 156, endPoint x: 382, endPoint y: 184, distance: 59.5
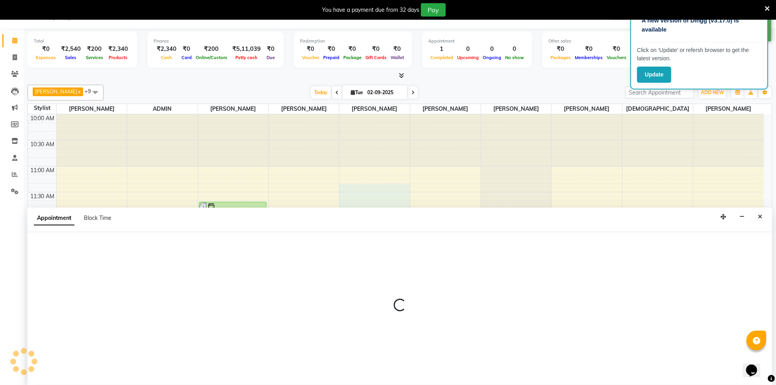
select select "53765"
select select "675"
select select "tentative"
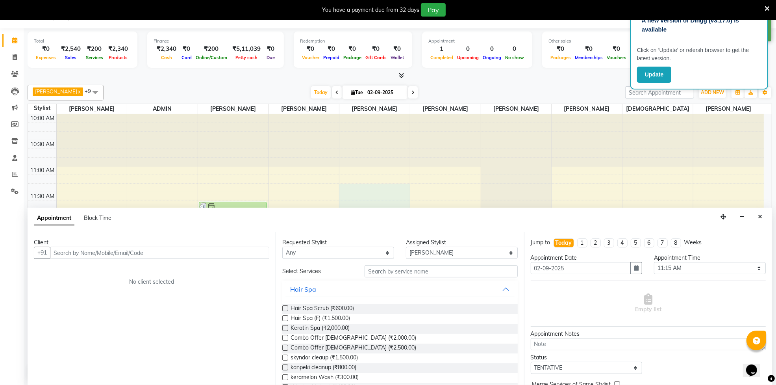
click at [258, 85] on div "[PERSON_NAME] x [PERSON_NAME] x [PERSON_NAME] x ADMIN x yash Hambade x [PERSON_…" at bounding box center [400, 93] width 745 height 16
click at [760, 219] on icon "Close" at bounding box center [760, 217] width 4 height 6
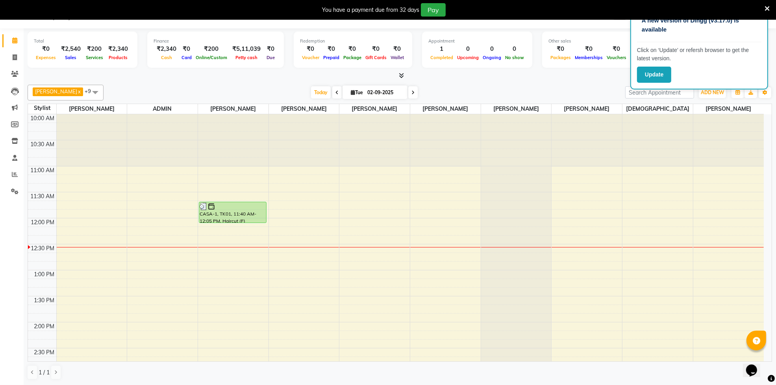
click at [766, 8] on icon at bounding box center [767, 8] width 5 height 7
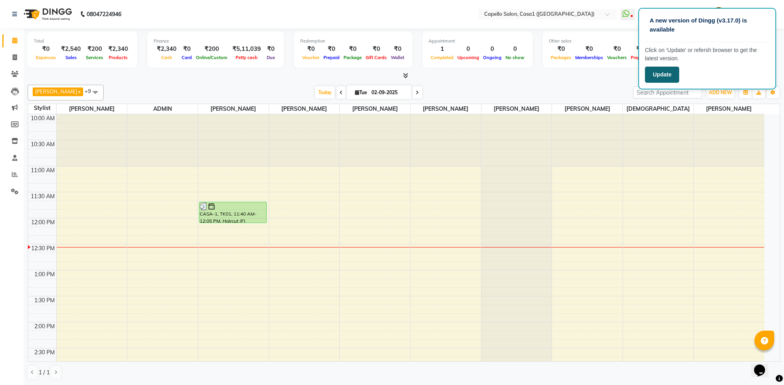
click at [678, 76] on button "Update" at bounding box center [662, 75] width 34 height 16
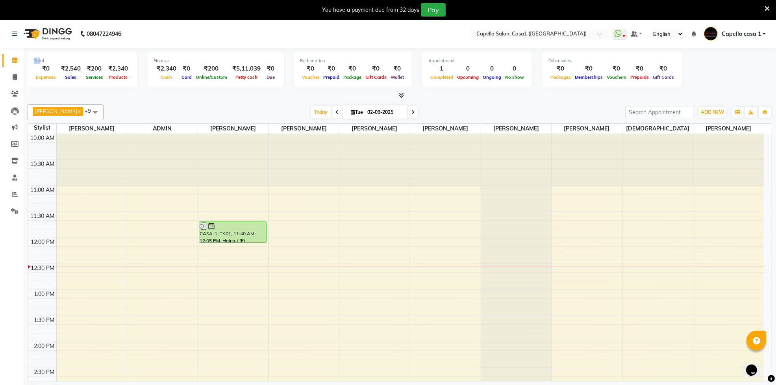
drag, startPoint x: 30, startPoint y: 53, endPoint x: 40, endPoint y: 53, distance: 9.4
click at [40, 53] on div "Total ₹0 Expenses ₹2,540 Sales ₹200 Services ₹2,340 Products" at bounding box center [83, 69] width 110 height 36
click at [462, 104] on div "[PERSON_NAME] x [PERSON_NAME] x [PERSON_NAME] x ADMIN x yash Hambade x [PERSON_…" at bounding box center [400, 251] width 745 height 301
click at [766, 10] on icon at bounding box center [767, 8] width 5 height 7
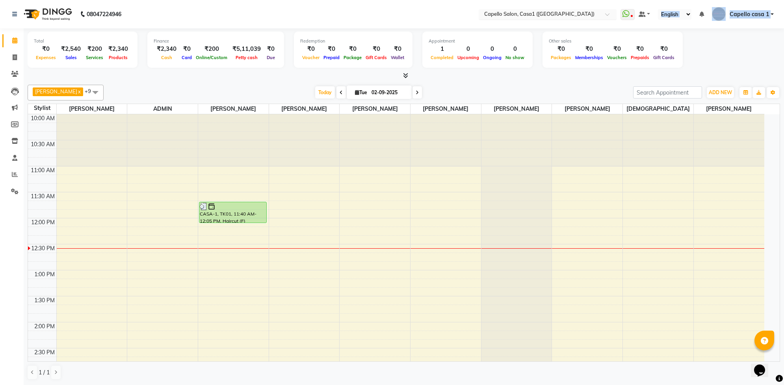
drag, startPoint x: 32, startPoint y: 37, endPoint x: 511, endPoint y: 15, distance: 479.3
click at [511, 15] on app-home "08047224946 Select Location × [GEOGRAPHIC_DATA] (Eternity Mall) WhatsApp Status…" at bounding box center [392, 192] width 784 height 385
drag, startPoint x: 512, startPoint y: 15, endPoint x: 747, endPoint y: 11, distance: 235.5
click at [747, 11] on nav "08047224946 Select Location × [GEOGRAPHIC_DATA], Casa1 ([GEOGRAPHIC_DATA]) Cape…" at bounding box center [392, 14] width 784 height 28
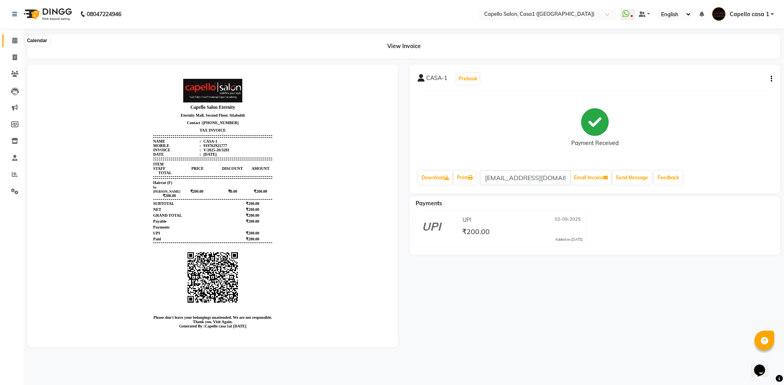
click at [13, 38] on icon at bounding box center [14, 40] width 5 height 6
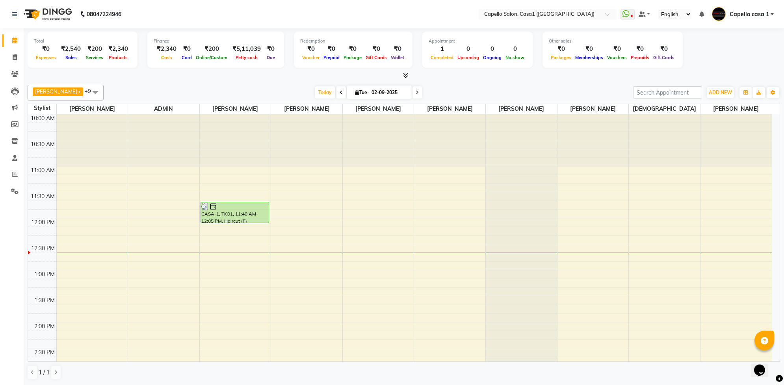
click at [539, 93] on div "[DATE] [DATE]" at bounding box center [367, 93] width 521 height 12
click at [406, 76] on icon at bounding box center [405, 75] width 5 height 6
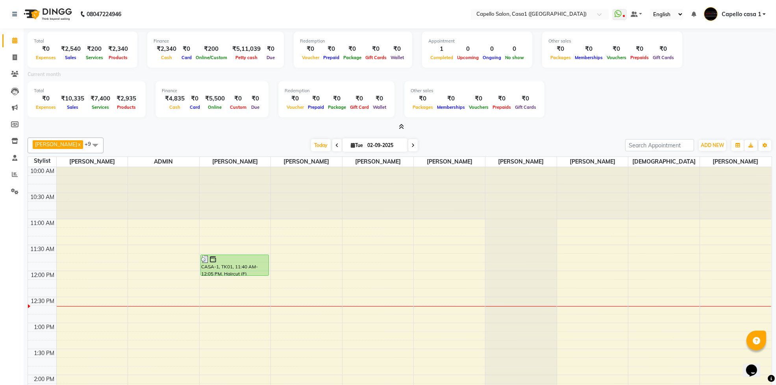
click at [404, 123] on div at bounding box center [400, 127] width 745 height 8
click at [398, 129] on span at bounding box center [400, 127] width 8 height 8
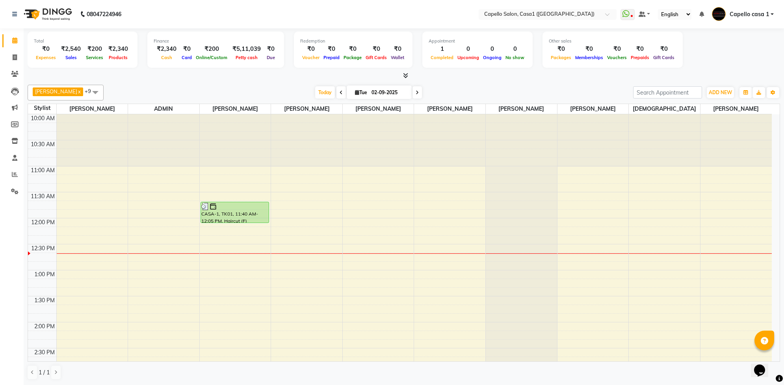
click at [406, 77] on icon at bounding box center [405, 75] width 5 height 6
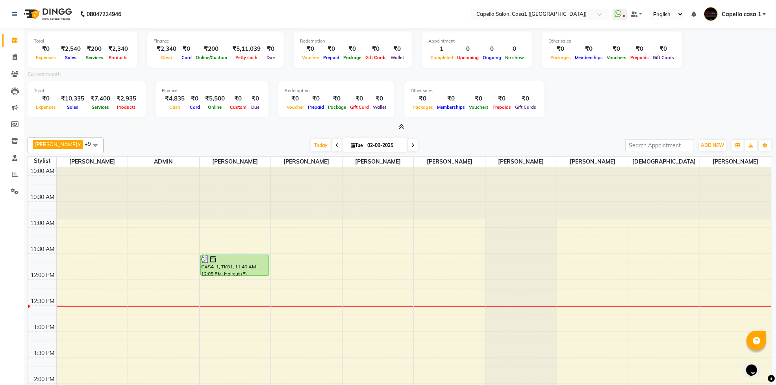
click at [401, 127] on icon at bounding box center [401, 127] width 5 height 6
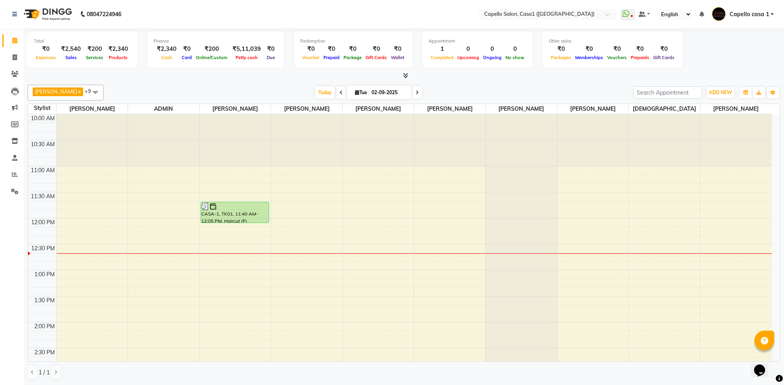
click at [406, 76] on icon at bounding box center [405, 75] width 5 height 6
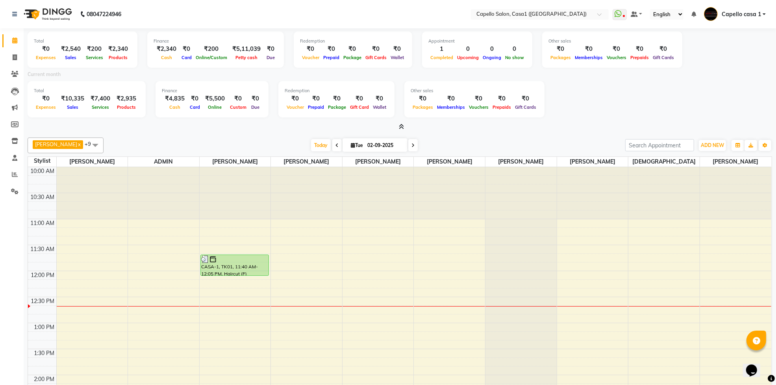
click at [404, 125] on icon at bounding box center [401, 127] width 5 height 6
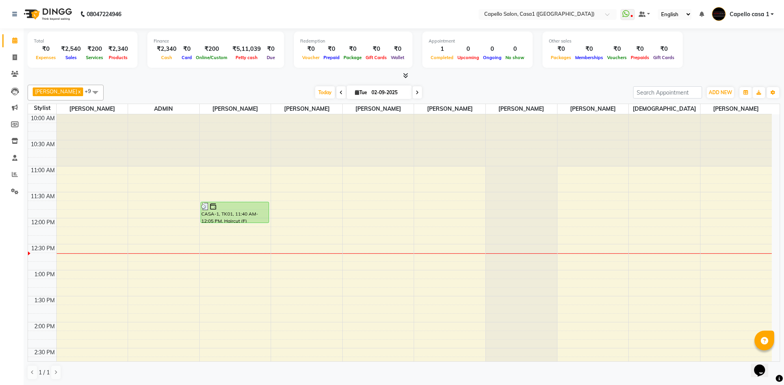
click at [406, 83] on div "[PERSON_NAME] x [PERSON_NAME] x [PERSON_NAME] x ADMIN x yash Hambade x [PERSON_…" at bounding box center [404, 232] width 752 height 301
click at [406, 73] on icon at bounding box center [405, 75] width 5 height 6
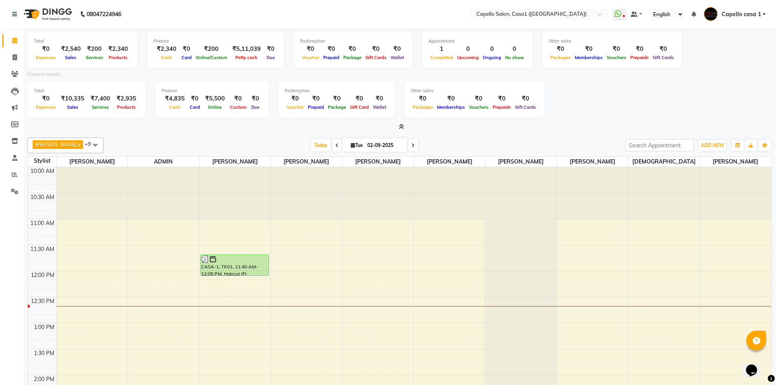
click at [401, 126] on icon at bounding box center [401, 127] width 5 height 6
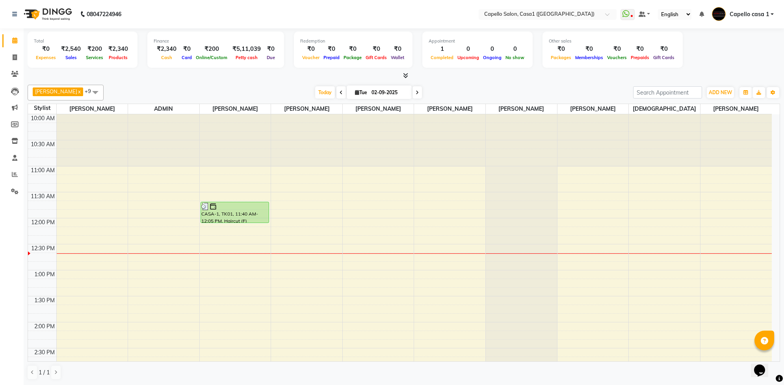
click at [406, 75] on icon at bounding box center [405, 75] width 5 height 6
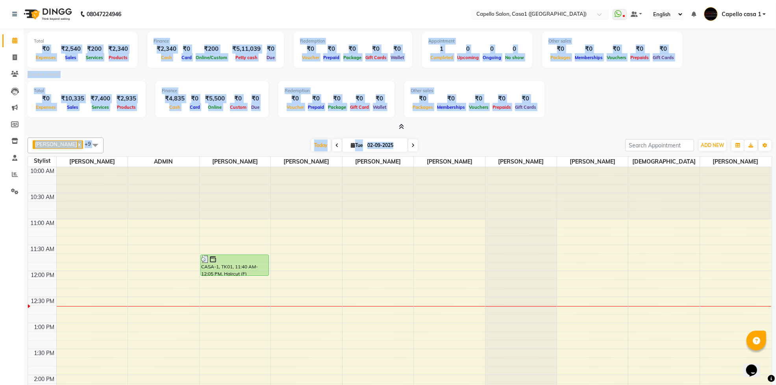
drag, startPoint x: 33, startPoint y: 48, endPoint x: 507, endPoint y: 142, distance: 482.5
click at [504, 144] on div "Total ₹0 Expenses ₹2,540 Sales ₹200 Services ₹2,340 Products Finance ₹2,340 Cas…" at bounding box center [400, 232] width 752 height 409
click at [564, 112] on div "Total ₹0 Expenses ₹10,335 Sales ₹7,400 Services ₹2,935 Products Finance ₹4,835 …" at bounding box center [400, 100] width 745 height 39
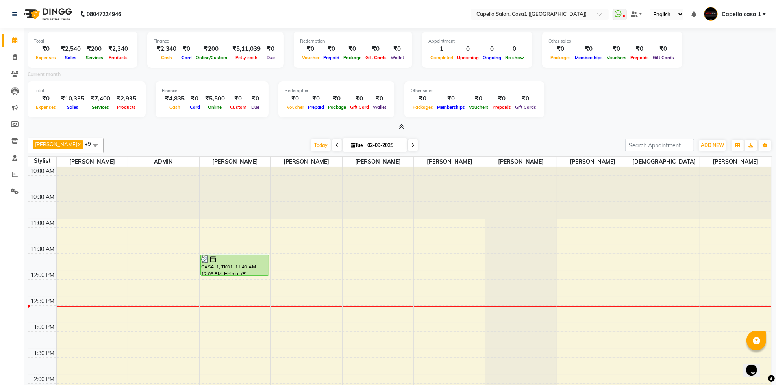
click at [403, 124] on icon at bounding box center [401, 127] width 5 height 6
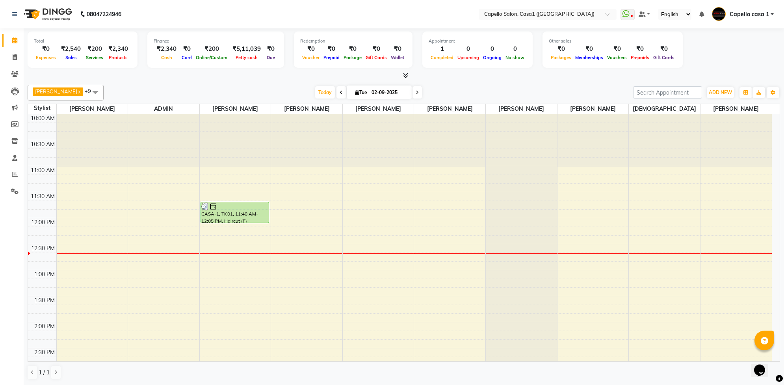
click at [406, 75] on icon at bounding box center [405, 75] width 5 height 6
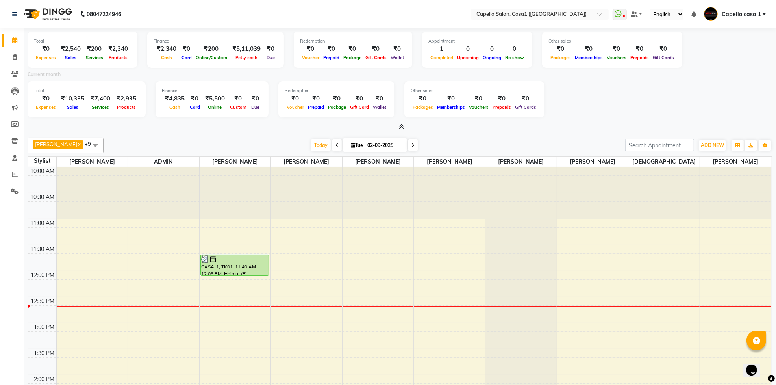
click at [399, 125] on icon at bounding box center [401, 127] width 5 height 6
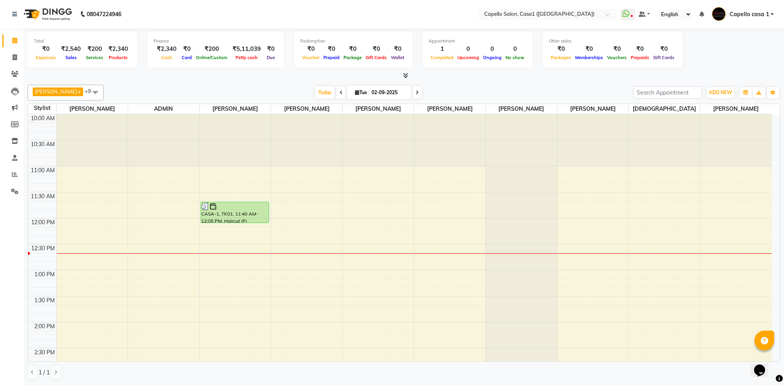
click at [408, 76] on div at bounding box center [404, 76] width 752 height 8
click at [403, 77] on icon at bounding box center [405, 75] width 5 height 6
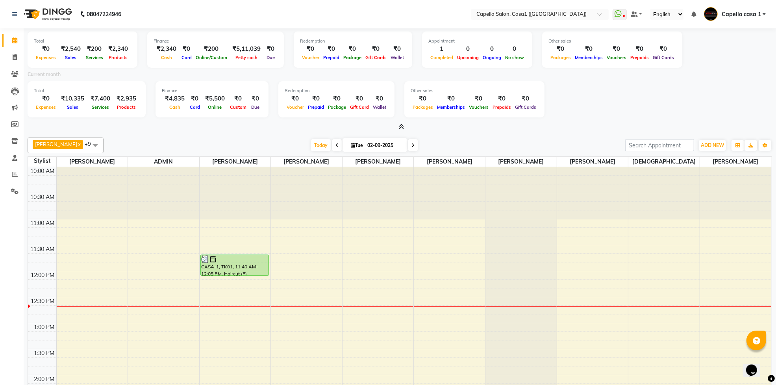
click at [400, 127] on icon at bounding box center [401, 127] width 5 height 6
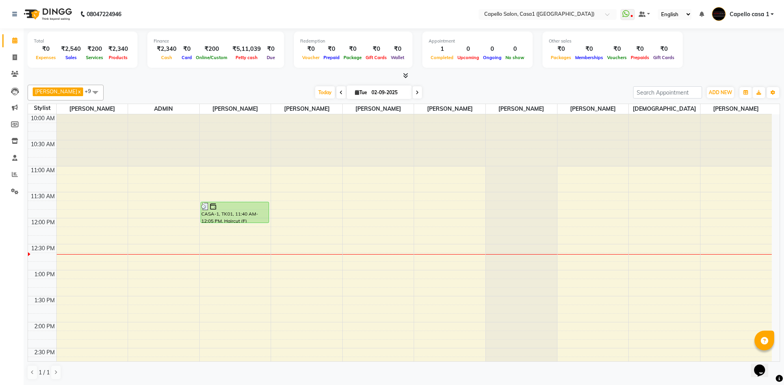
click at [404, 78] on icon at bounding box center [405, 75] width 5 height 6
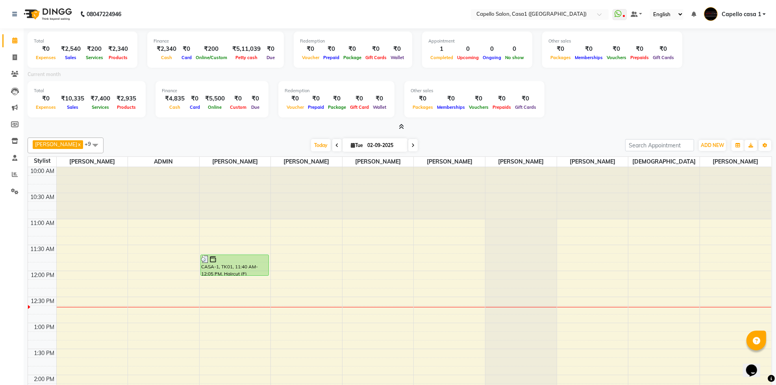
click at [402, 126] on icon at bounding box center [401, 127] width 5 height 6
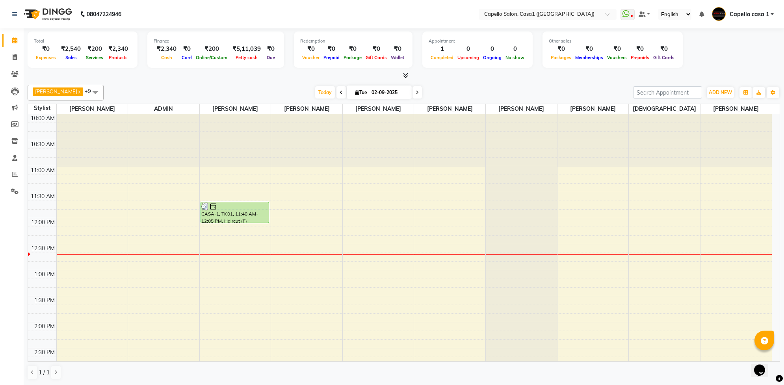
click at [406, 72] on icon at bounding box center [405, 75] width 5 height 6
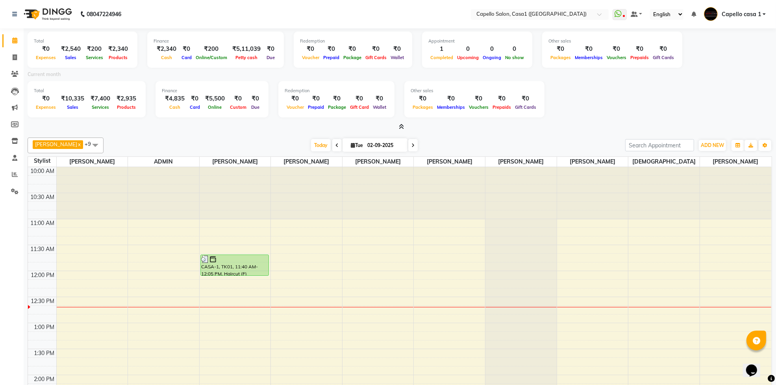
click at [400, 128] on icon at bounding box center [401, 127] width 5 height 6
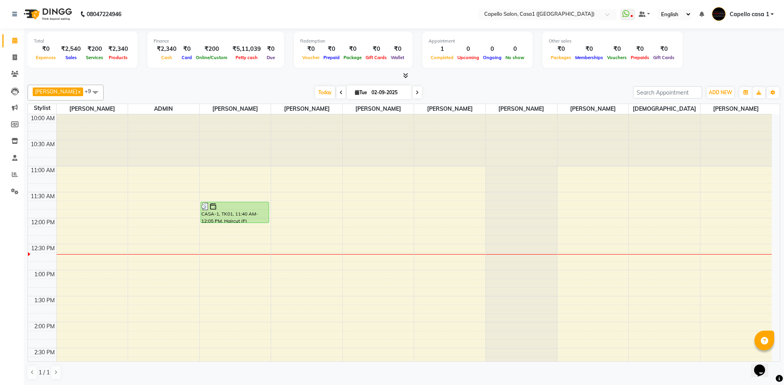
click at [87, 90] on span at bounding box center [95, 92] width 16 height 15
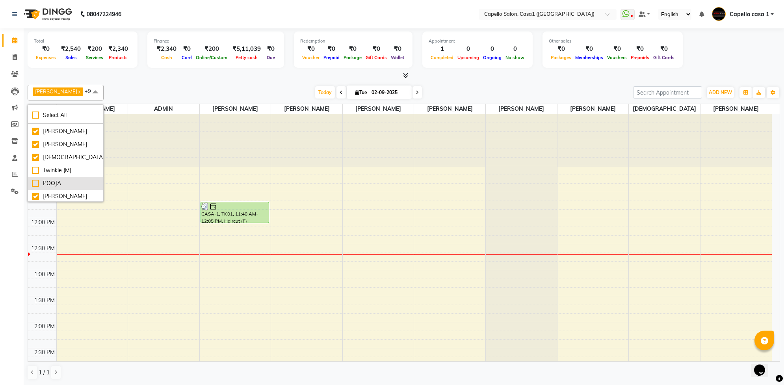
scroll to position [104, 0]
click at [36, 130] on div "[PERSON_NAME]" at bounding box center [65, 130] width 67 height 8
checkbox input "false"
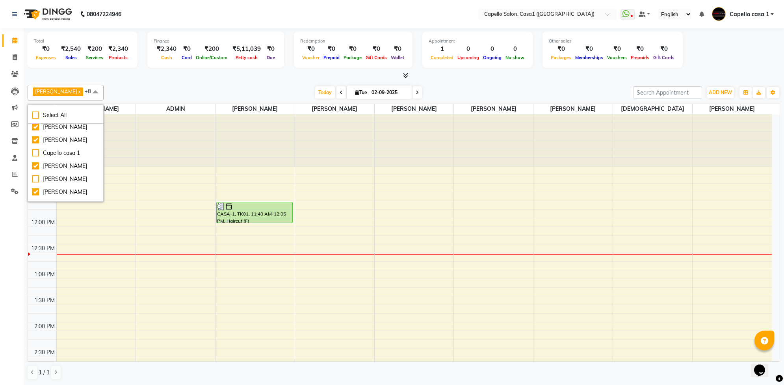
scroll to position [52, 0]
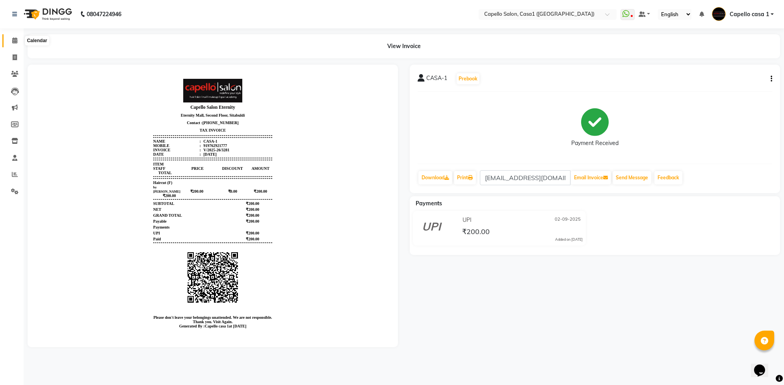
click at [11, 41] on span at bounding box center [15, 40] width 14 height 9
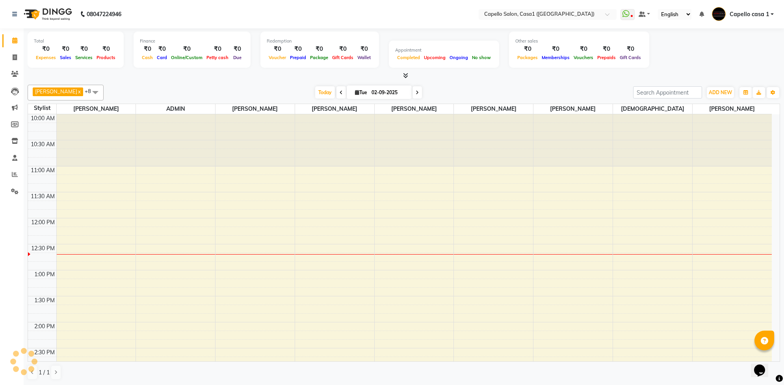
click at [87, 87] on span at bounding box center [95, 92] width 16 height 15
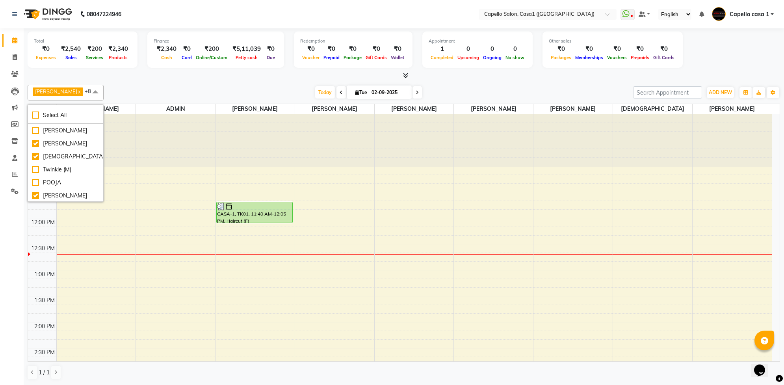
scroll to position [88, 0]
click at [97, 161] on ul "[PERSON_NAME] ADMIN yash Hambade [PERSON_NAME] Delikar Capello casa 1 [PERSON_N…" at bounding box center [65, 163] width 75 height 78
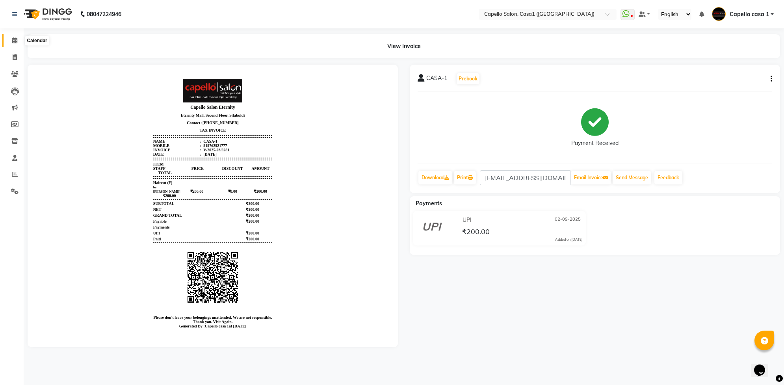
click at [16, 44] on span at bounding box center [15, 40] width 14 height 9
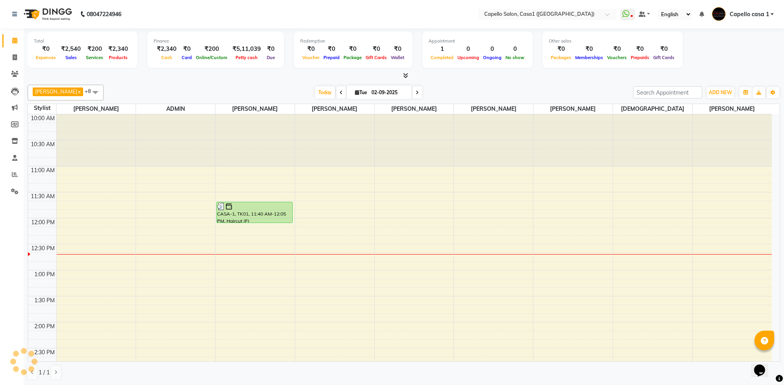
scroll to position [105, 0]
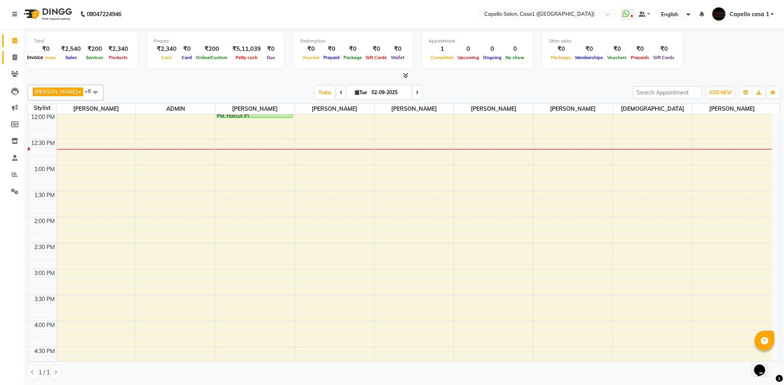
click at [14, 58] on icon at bounding box center [15, 57] width 4 height 6
select select "service"
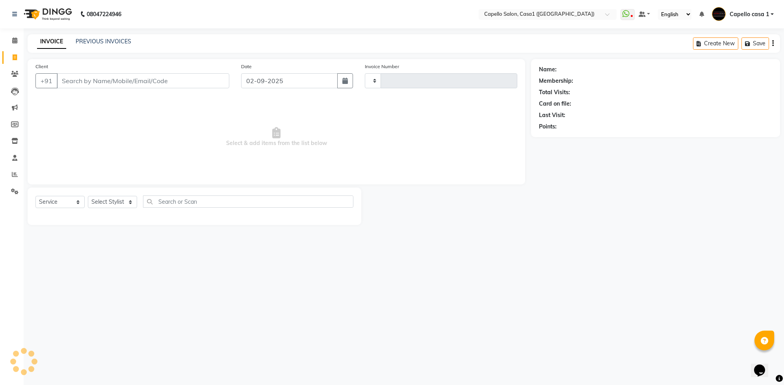
type input "3282"
select select "846"
click at [79, 199] on select "Select Service Product Membership Package Voucher Prepaid Gift Card" at bounding box center [59, 202] width 49 height 12
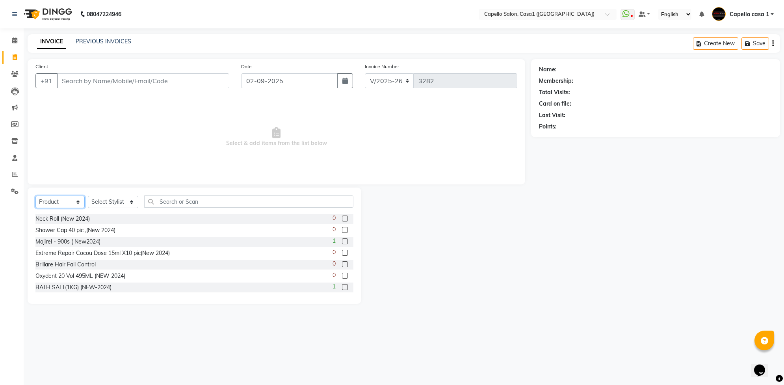
select select "service"
click at [35, 196] on select "Select Service Product Membership Package Voucher Prepaid Gift Card" at bounding box center [59, 202] width 49 height 12
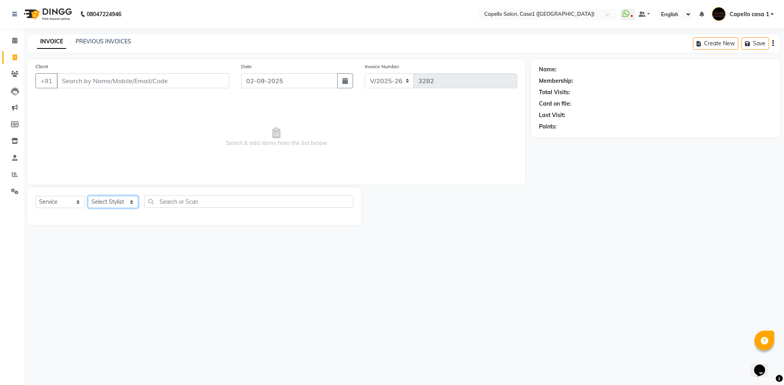
drag, startPoint x: 111, startPoint y: 199, endPoint x: 113, endPoint y: 195, distance: 4.4
click at [111, 199] on select "Select Stylist [PERSON_NAME] ADMIN Akash Chawale Capello casa 1 [PERSON_NAME] […" at bounding box center [113, 202] width 50 height 12
select select "59000"
click at [88, 196] on select "Select Stylist [PERSON_NAME] ADMIN Akash Chawale Capello casa 1 [PERSON_NAME] […" at bounding box center [113, 202] width 50 height 12
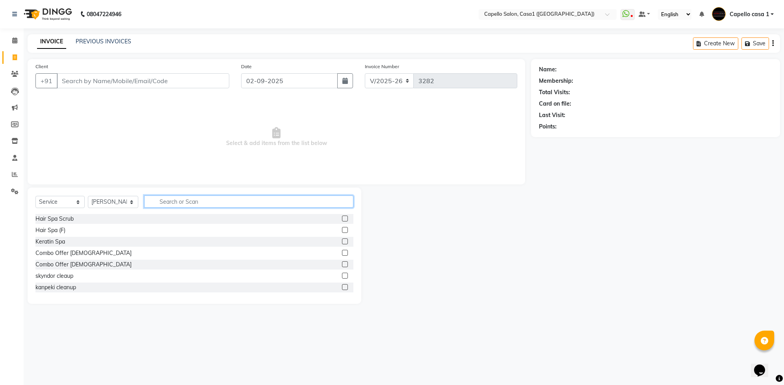
click at [179, 200] on input "text" at bounding box center [248, 201] width 209 height 12
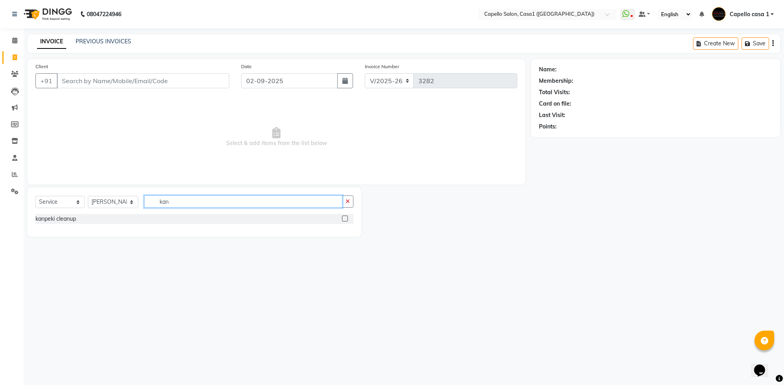
type input "kan"
click at [343, 217] on label at bounding box center [345, 218] width 6 height 6
click at [343, 217] on input "checkbox" at bounding box center [344, 218] width 5 height 5
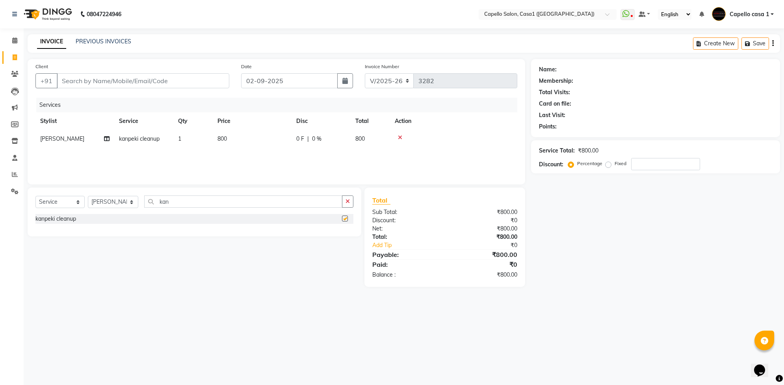
checkbox input "false"
click at [236, 148] on div "Services Stylist Service Qty Price Disc Total Action [PERSON_NAME] kanpeki clea…" at bounding box center [276, 137] width 482 height 79
click at [230, 136] on td "800" at bounding box center [252, 139] width 79 height 18
select select "59000"
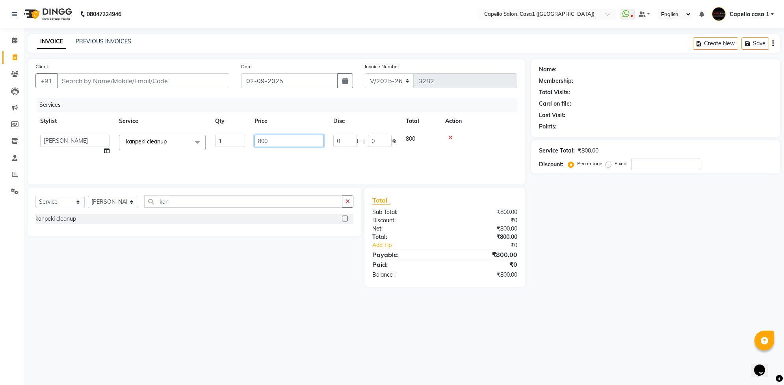
click at [275, 138] on input "800" at bounding box center [288, 141] width 69 height 12
type input "8"
type input "1000"
click at [674, 257] on div "Name: Membership: Total Visits: Card on file: Last Visit: Points: Service Total…" at bounding box center [658, 173] width 255 height 228
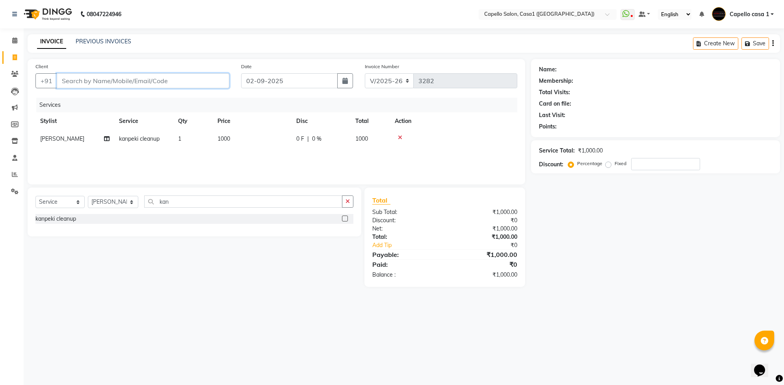
click at [167, 78] on input "Client" at bounding box center [143, 80] width 172 height 15
drag, startPoint x: 76, startPoint y: 81, endPoint x: 136, endPoint y: 78, distance: 60.7
click at [129, 78] on input "Client" at bounding box center [143, 80] width 172 height 15
drag, startPoint x: 173, startPoint y: 83, endPoint x: 122, endPoint y: 80, distance: 51.3
click at [126, 82] on input "Client" at bounding box center [143, 80] width 172 height 15
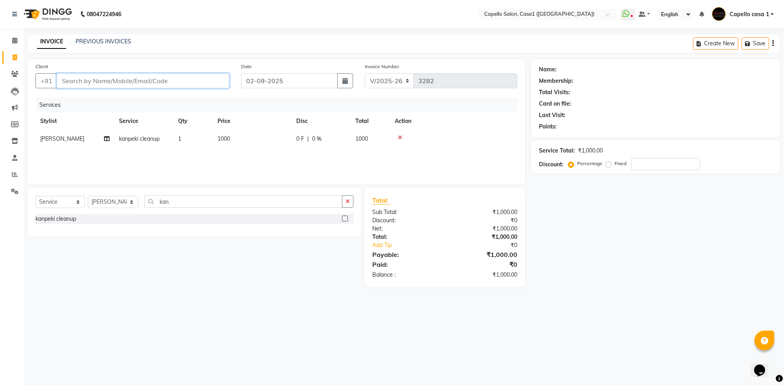
drag, startPoint x: 64, startPoint y: 79, endPoint x: 91, endPoint y: 83, distance: 28.0
click at [91, 83] on input "Client" at bounding box center [143, 80] width 172 height 15
click at [100, 81] on input "Client" at bounding box center [143, 80] width 172 height 15
click at [75, 81] on input "Client" at bounding box center [143, 80] width 172 height 15
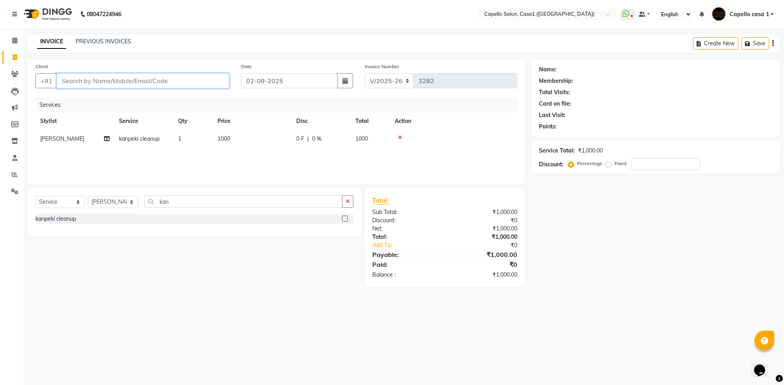
drag, startPoint x: 60, startPoint y: 82, endPoint x: 179, endPoint y: 104, distance: 121.4
click at [179, 104] on div "Client +91 Date [DATE] Invoice Number V/2025 V/[PHONE_NUMBER] Services Stylist …" at bounding box center [276, 121] width 497 height 125
drag, startPoint x: 186, startPoint y: 74, endPoint x: 147, endPoint y: 76, distance: 39.4
click at [147, 76] on input "Client" at bounding box center [143, 80] width 172 height 15
drag, startPoint x: 85, startPoint y: 79, endPoint x: 135, endPoint y: 85, distance: 50.5
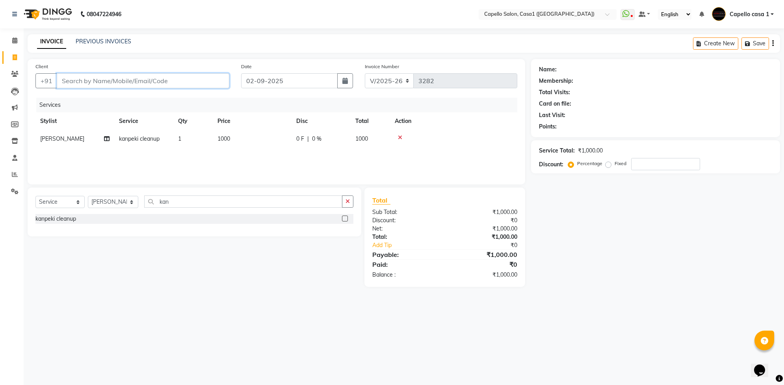
click at [130, 87] on input "Client" at bounding box center [143, 80] width 172 height 15
click at [67, 81] on input "Client" at bounding box center [143, 80] width 172 height 15
click at [69, 80] on input "Client" at bounding box center [143, 80] width 172 height 15
drag, startPoint x: 69, startPoint y: 80, endPoint x: 62, endPoint y: 106, distance: 27.8
click at [67, 89] on div "Client +91" at bounding box center [133, 78] width 206 height 32
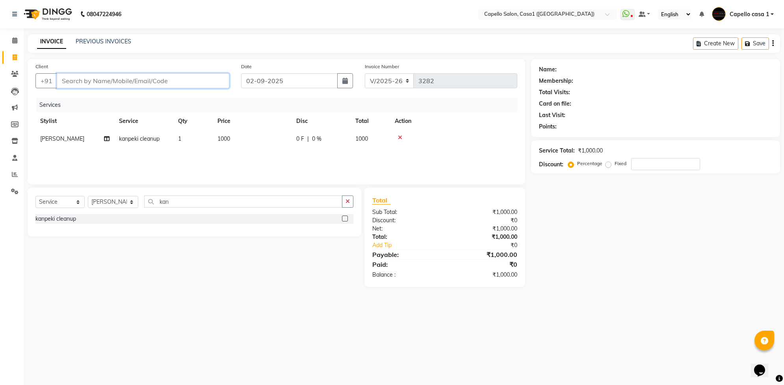
click at [126, 81] on input "Client" at bounding box center [143, 80] width 172 height 15
click at [68, 79] on input "Client" at bounding box center [143, 80] width 172 height 15
drag, startPoint x: 79, startPoint y: 80, endPoint x: 109, endPoint y: 89, distance: 31.8
click at [94, 85] on input "Client" at bounding box center [143, 80] width 172 height 15
click at [77, 83] on input "Client" at bounding box center [143, 80] width 172 height 15
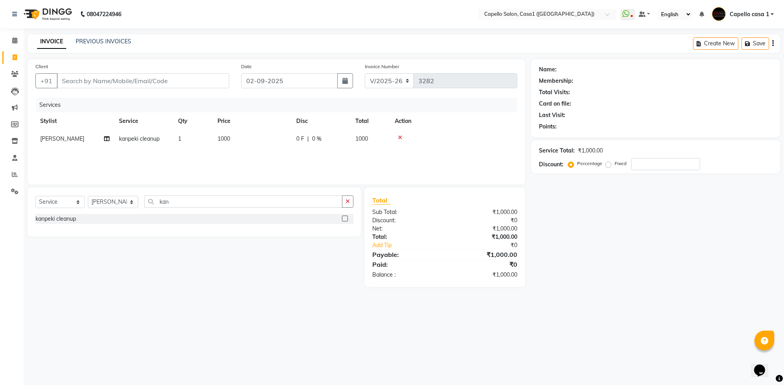
click at [190, 193] on div "Select Service Product Membership Package Voucher Prepaid Gift Card Select Styl…" at bounding box center [194, 211] width 333 height 49
click at [182, 203] on input "kan" at bounding box center [243, 201] width 198 height 12
click at [117, 87] on input "Client" at bounding box center [143, 80] width 172 height 15
type input "7"
type input "0"
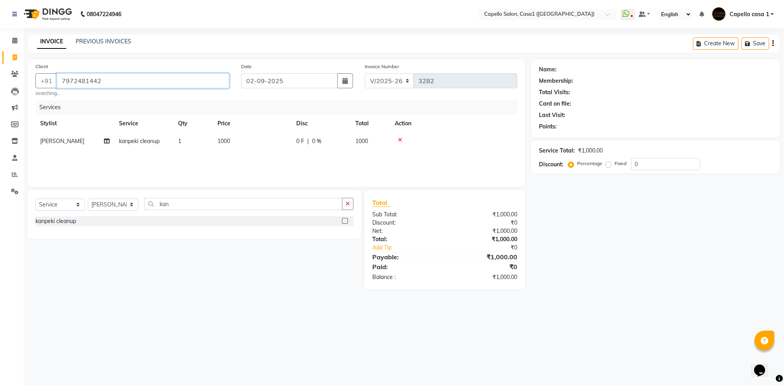
type input "7972481442"
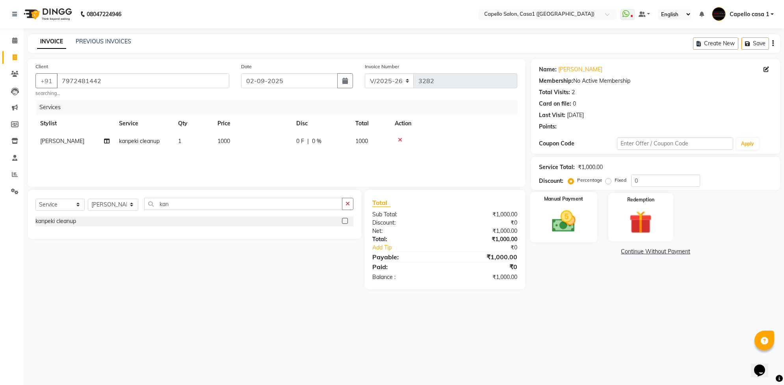
click at [575, 231] on img at bounding box center [563, 221] width 39 height 27
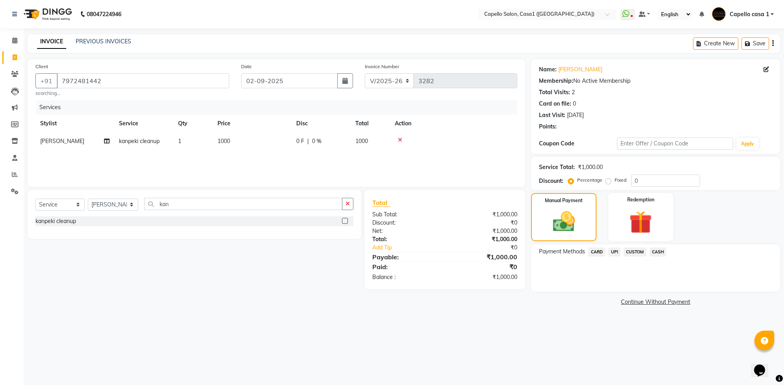
click at [656, 247] on span "CASH" at bounding box center [657, 251] width 17 height 9
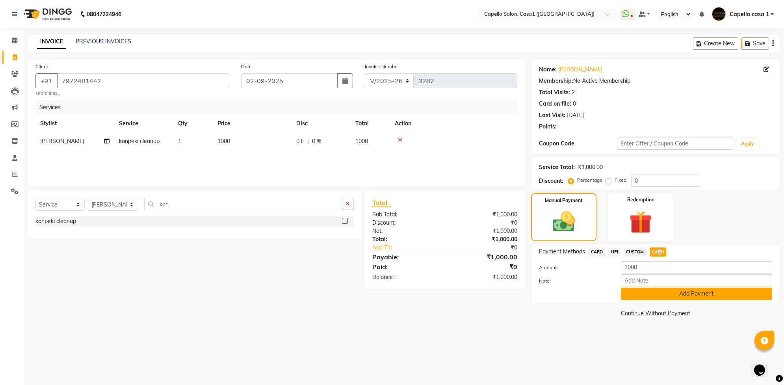
click at [646, 293] on button "Add Payment" at bounding box center [696, 293] width 151 height 12
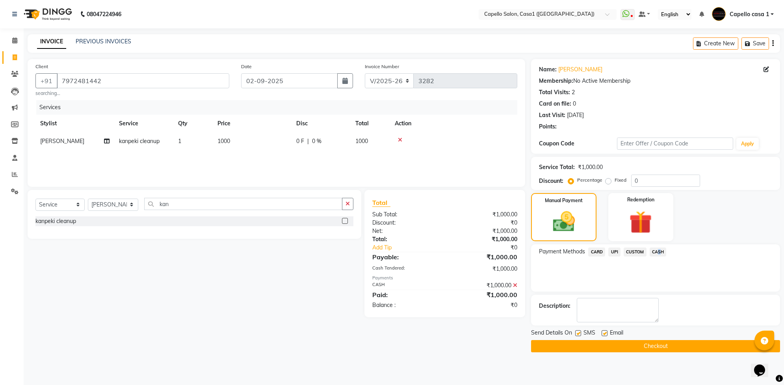
drag, startPoint x: 639, startPoint y: 347, endPoint x: 645, endPoint y: 336, distance: 12.9
click at [639, 346] on button "Checkout" at bounding box center [655, 346] width 249 height 12
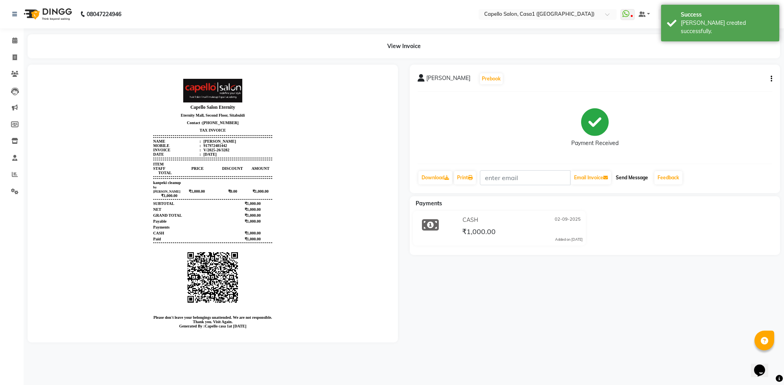
click at [636, 177] on button "Send Message" at bounding box center [631, 177] width 39 height 13
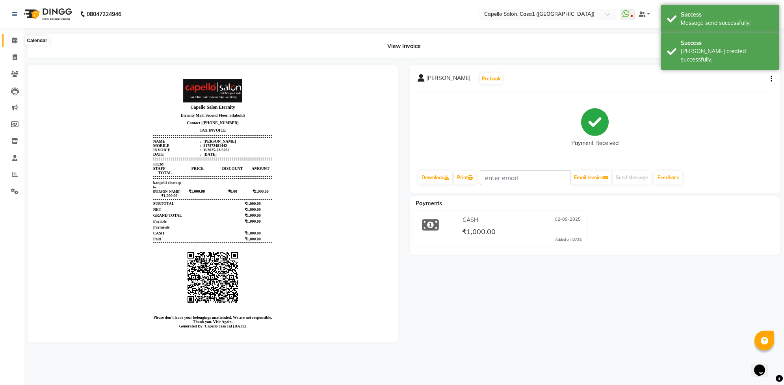
click at [11, 41] on span at bounding box center [15, 40] width 14 height 9
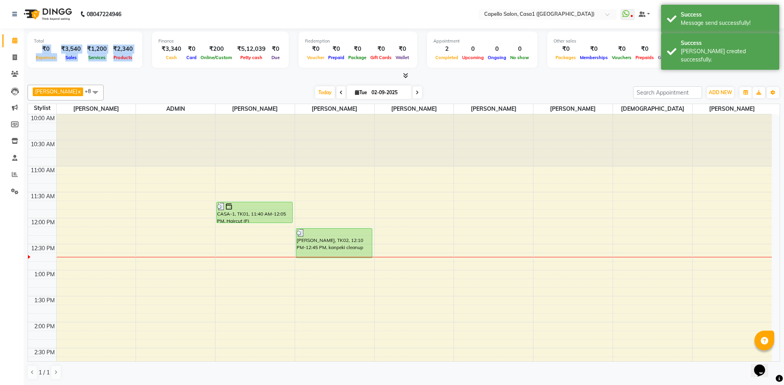
drag, startPoint x: 40, startPoint y: 51, endPoint x: 276, endPoint y: 73, distance: 236.8
click at [266, 71] on div "Total ₹0 Expenses ₹3,540 Sales ₹1,200 Services ₹2,340 Products Finance ₹3,340 C…" at bounding box center [404, 54] width 752 height 52
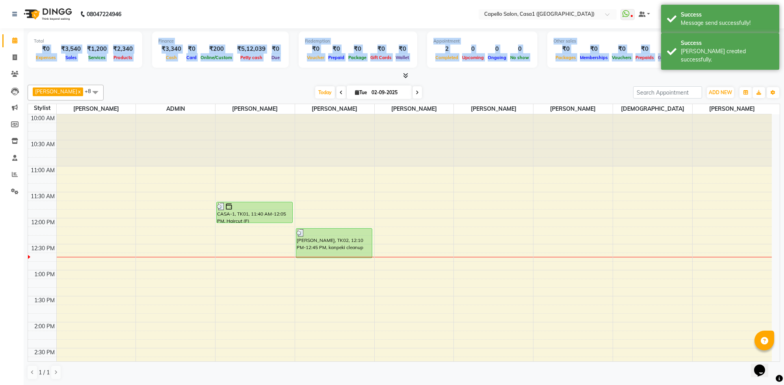
click at [528, 83] on div "[PERSON_NAME] x [PERSON_NAME] x ADMIN x yash Hambade x [PERSON_NAME] Delikar x …" at bounding box center [404, 232] width 752 height 301
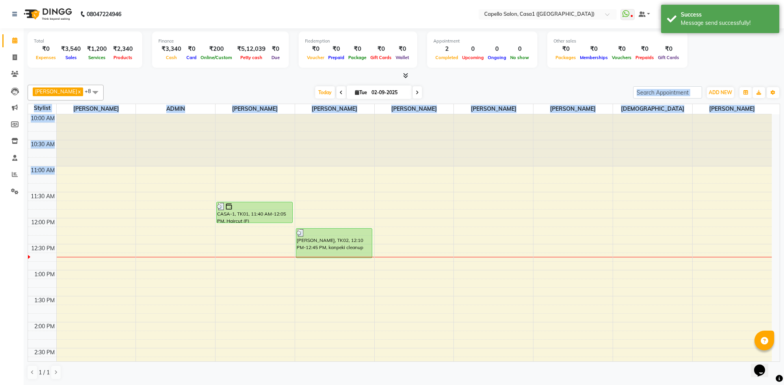
drag, startPoint x: 532, startPoint y: 107, endPoint x: 563, endPoint y: 161, distance: 61.6
click at [563, 165] on div "[PERSON_NAME] x [PERSON_NAME] x ADMIN x yash Hambade x [PERSON_NAME] Delikar x …" at bounding box center [404, 232] width 752 height 301
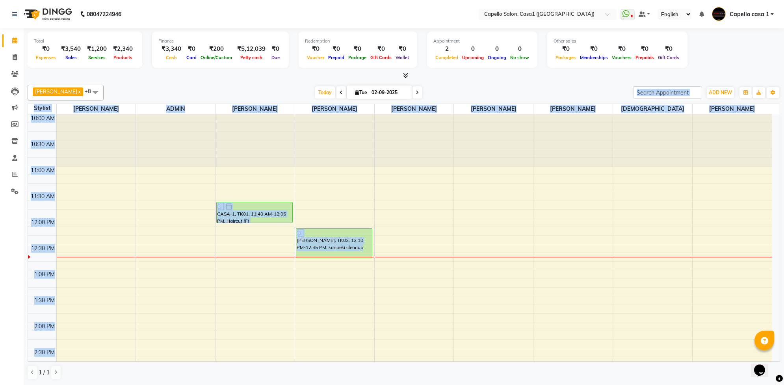
click at [485, 83] on div "[PERSON_NAME] x [PERSON_NAME] x ADMIN x yash Hambade x [PERSON_NAME] Delikar x …" at bounding box center [404, 232] width 752 height 301
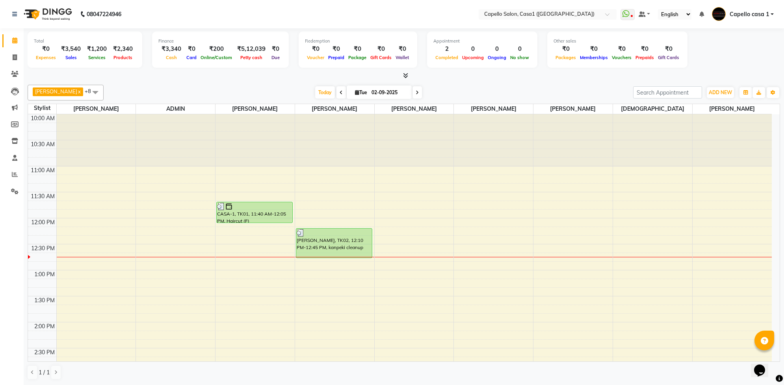
click at [407, 73] on icon at bounding box center [405, 75] width 5 height 6
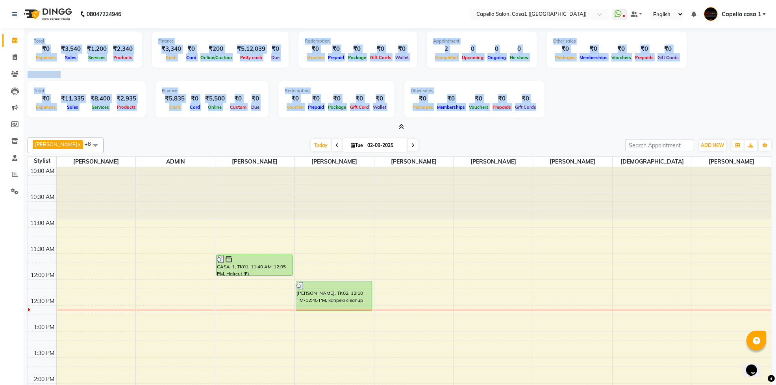
drag, startPoint x: 26, startPoint y: 48, endPoint x: 605, endPoint y: 120, distance: 582.9
click at [601, 117] on div "Total ₹0 Expenses ₹3,540 Sales ₹1,200 Services ₹2,340 Products Finance ₹3,340 C…" at bounding box center [400, 232] width 752 height 409
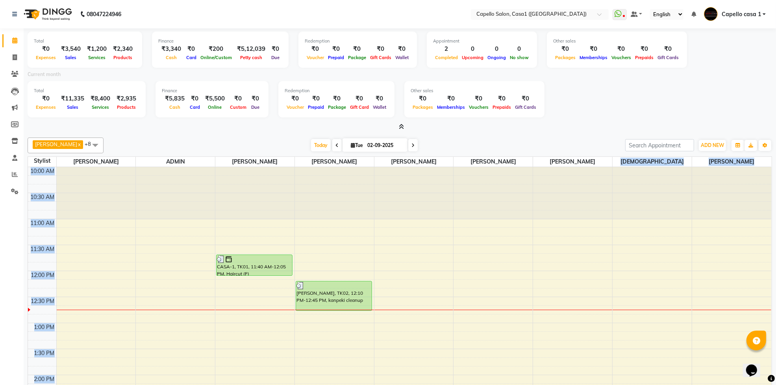
drag, startPoint x: 650, startPoint y: 199, endPoint x: 211, endPoint y: 82, distance: 454.4
click at [262, 166] on div "[PERSON_NAME] x [PERSON_NAME] x ADMIN x yash Hambade x [PERSON_NAME] Delikar x …" at bounding box center [400, 284] width 745 height 301
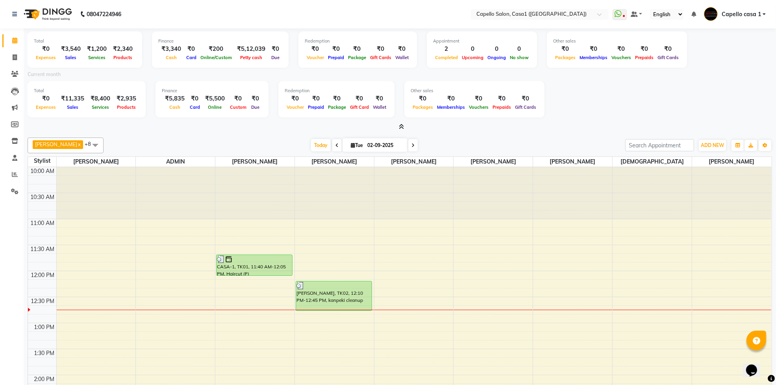
click at [109, 124] on div at bounding box center [400, 127] width 745 height 8
click at [404, 128] on div at bounding box center [400, 127] width 745 height 8
click at [399, 123] on span at bounding box center [400, 127] width 8 height 8
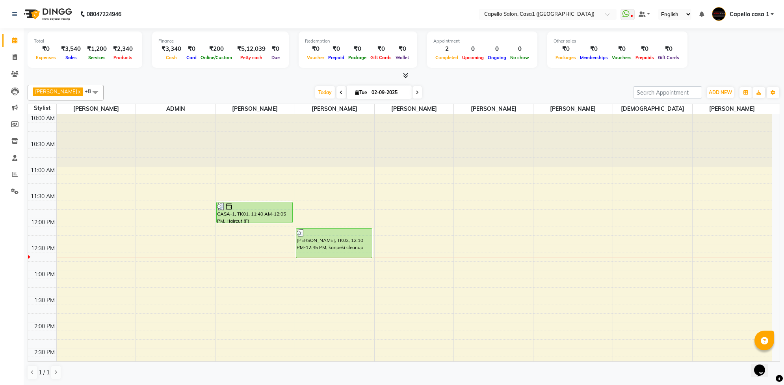
click at [406, 77] on icon at bounding box center [405, 75] width 5 height 6
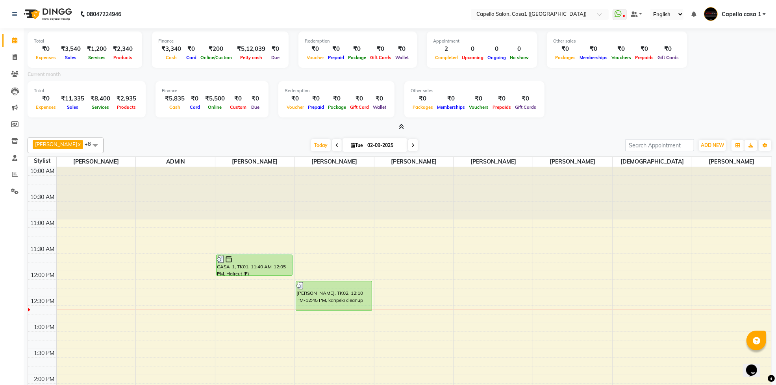
click at [400, 124] on icon at bounding box center [401, 127] width 5 height 6
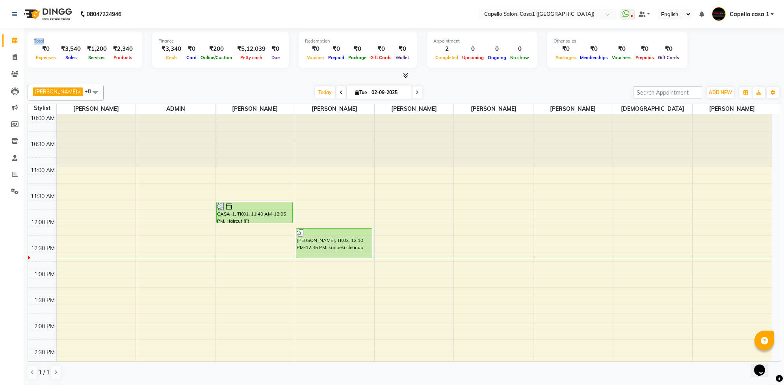
drag, startPoint x: 36, startPoint y: 46, endPoint x: 30, endPoint y: 44, distance: 6.0
click at [30, 44] on div "Total ₹0 Expenses ₹3,540 Sales ₹1,200 Services ₹2,340 Products" at bounding box center [85, 49] width 115 height 36
click at [185, 91] on div "[DATE] [DATE]" at bounding box center [367, 93] width 521 height 12
click at [415, 94] on icon at bounding box center [416, 92] width 3 height 5
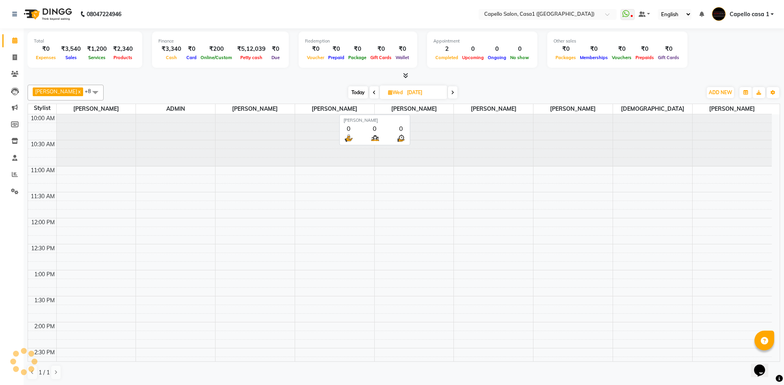
scroll to position [105, 0]
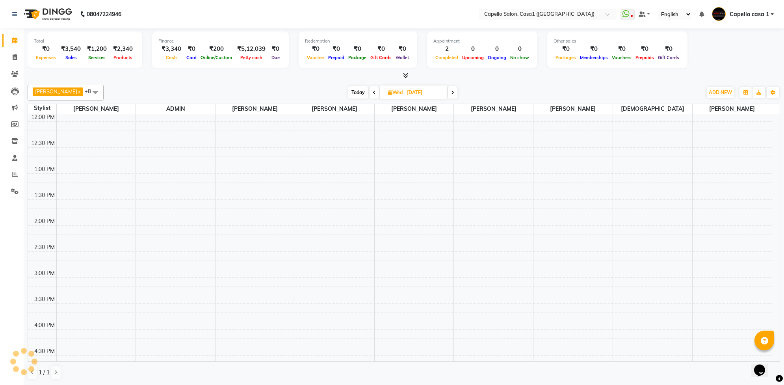
click at [369, 92] on span at bounding box center [373, 92] width 9 height 12
type input "02-09-2025"
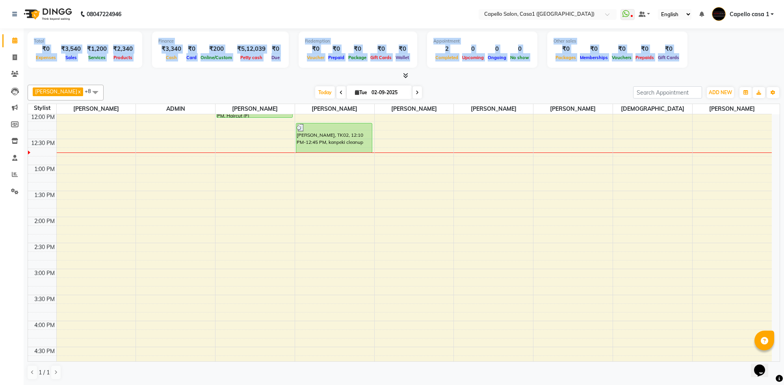
drag, startPoint x: 32, startPoint y: 42, endPoint x: 416, endPoint y: 99, distance: 387.7
click at [349, 83] on div "Total ₹0 Expenses ₹3,540 Sales ₹1,200 Services ₹2,340 Products Finance ₹3,340 C…" at bounding box center [404, 206] width 760 height 356
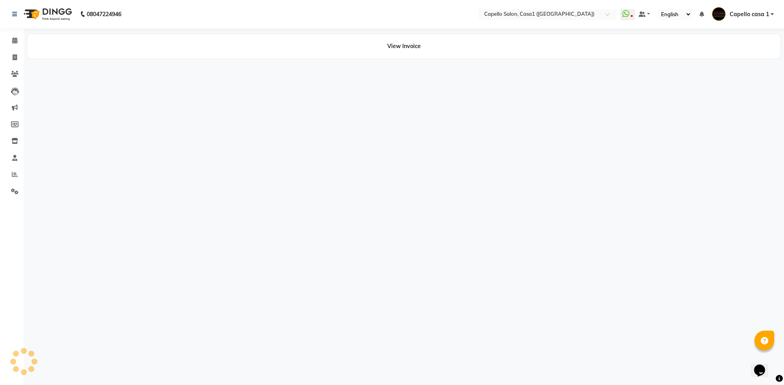
drag, startPoint x: 502, startPoint y: 203, endPoint x: 298, endPoint y: 275, distance: 216.2
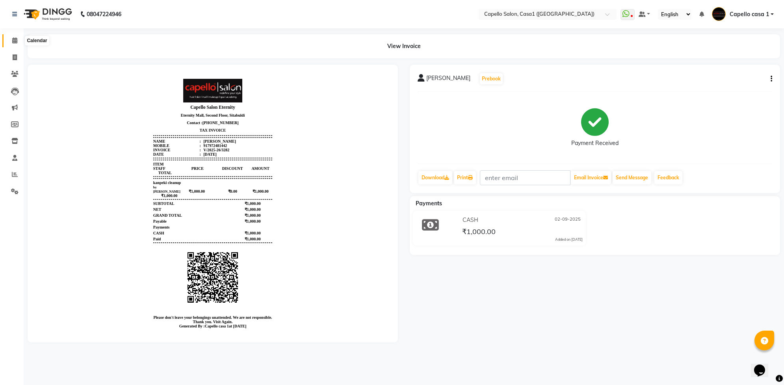
click at [16, 40] on icon at bounding box center [14, 40] width 5 height 6
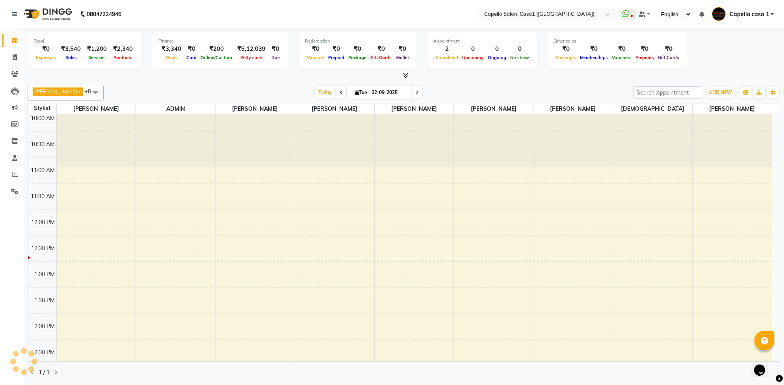
scroll to position [105, 0]
